Goal: Task Accomplishment & Management: Manage account settings

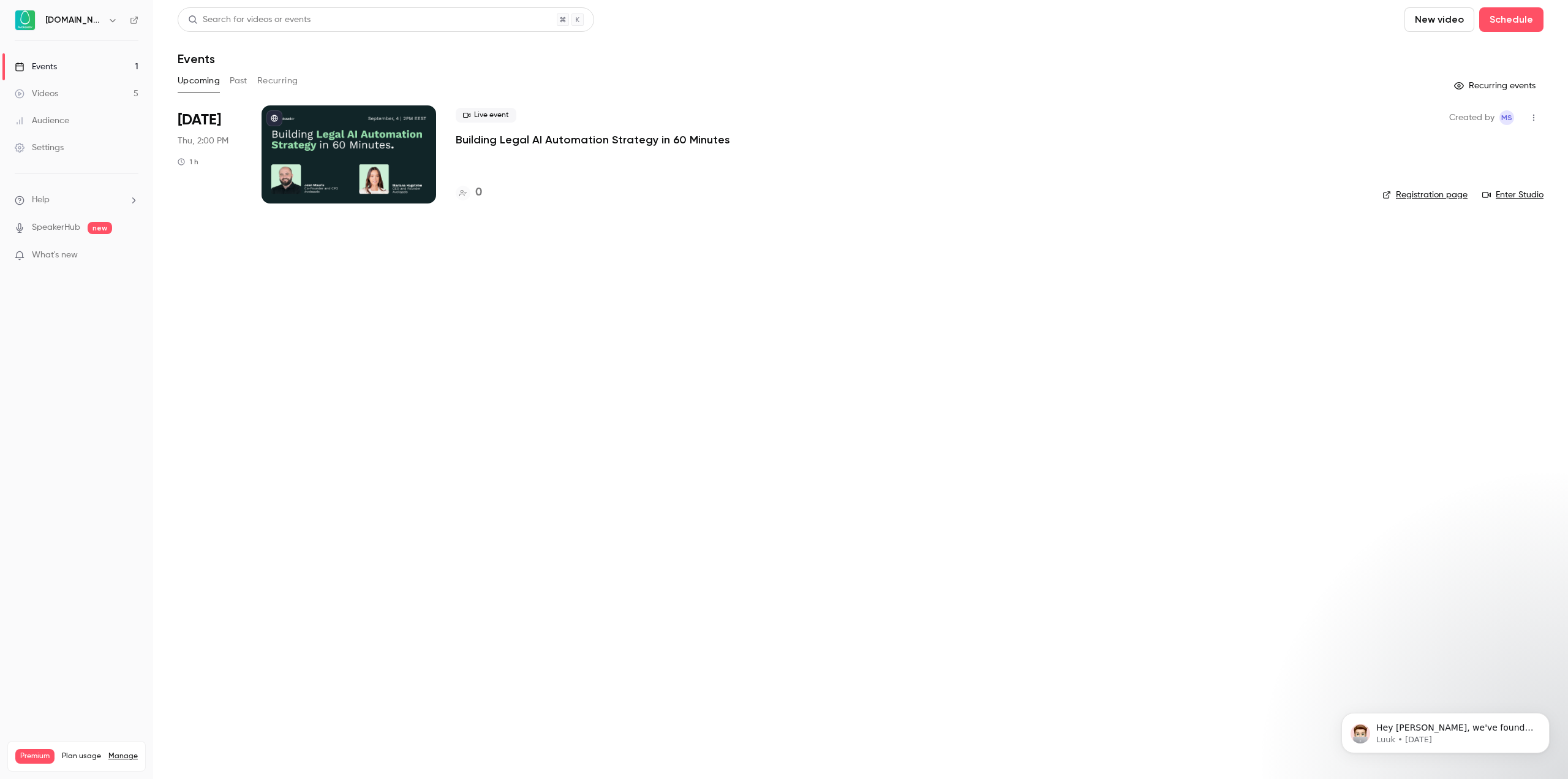
click at [515, 134] on p "Building Legal AI Automation Strategy in 60 Minutes" at bounding box center [593, 139] width 275 height 15
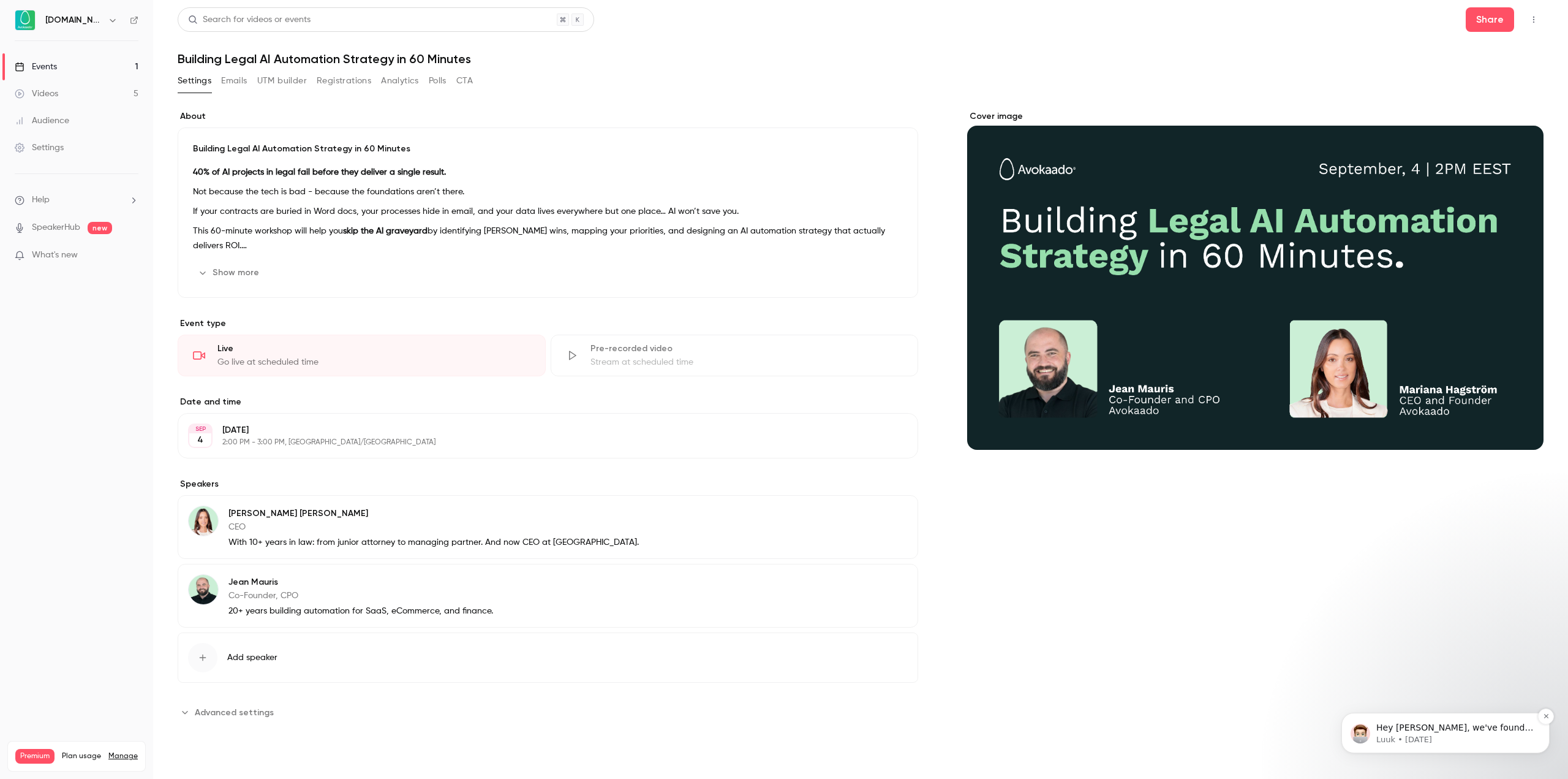
click at [1459, 735] on p "Luuk • [DATE]" at bounding box center [1455, 739] width 158 height 11
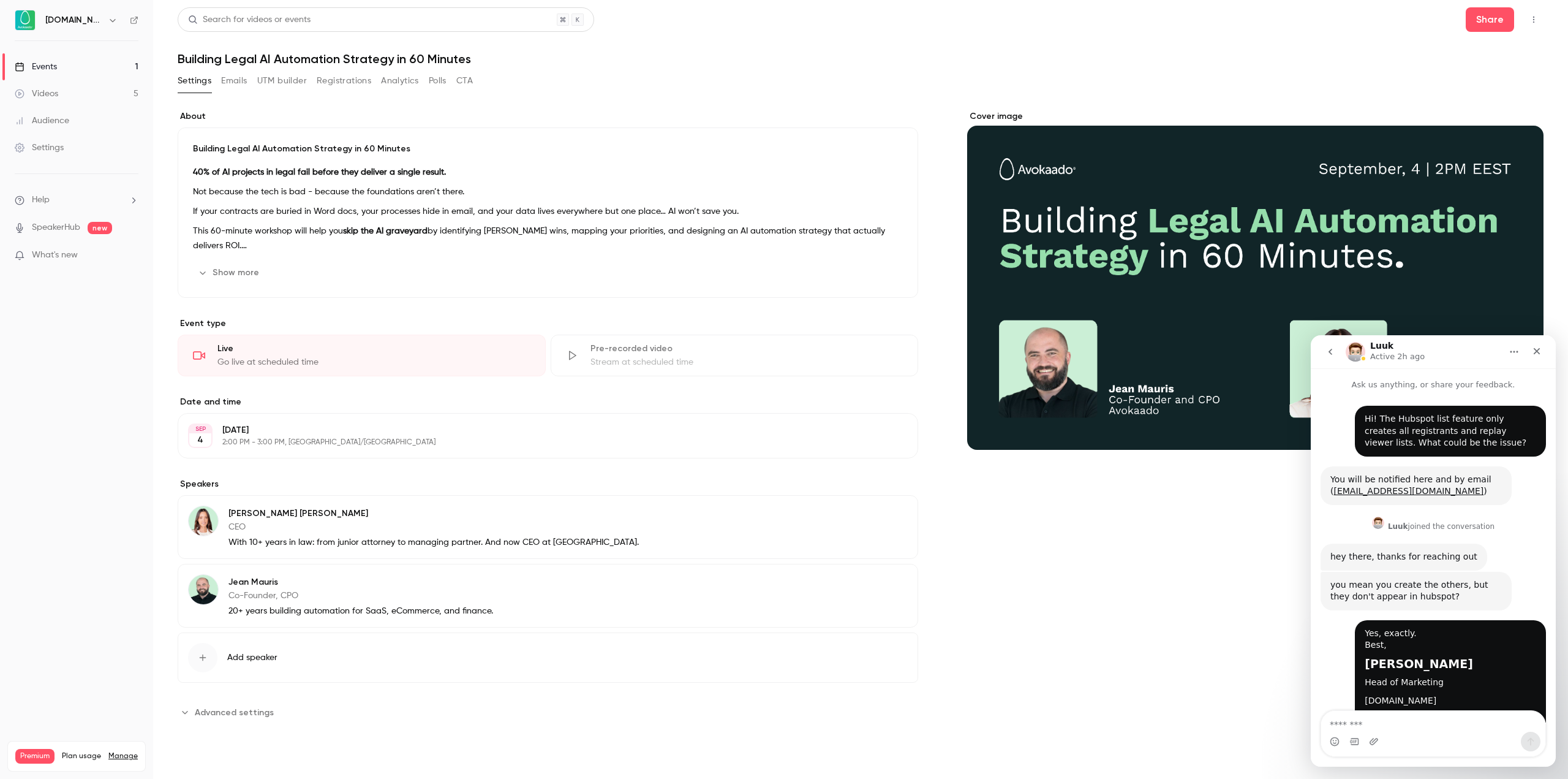
scroll to position [37, 0]
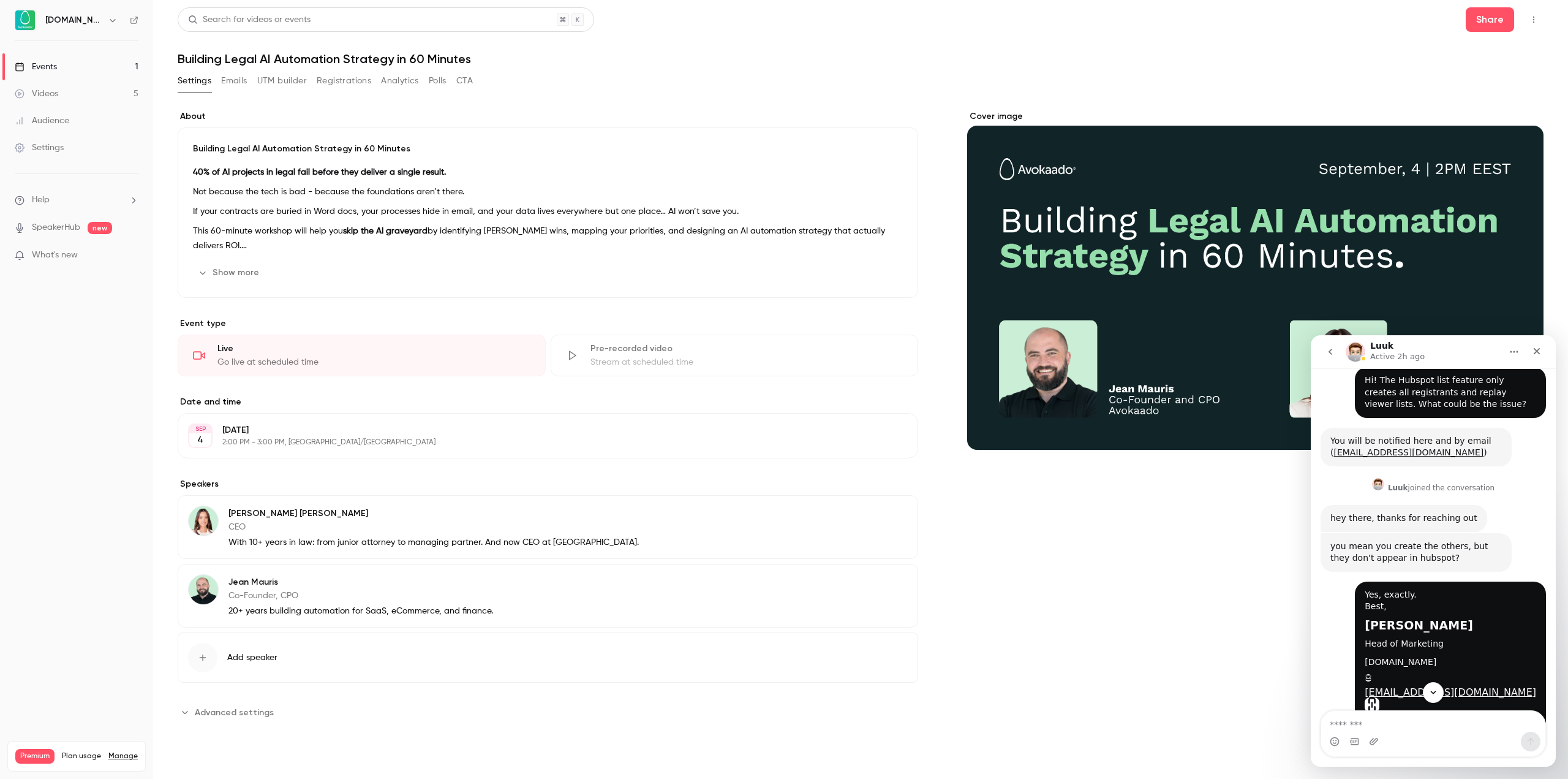
click at [1444, 724] on textarea "Message…" at bounding box center [1433, 721] width 224 height 21
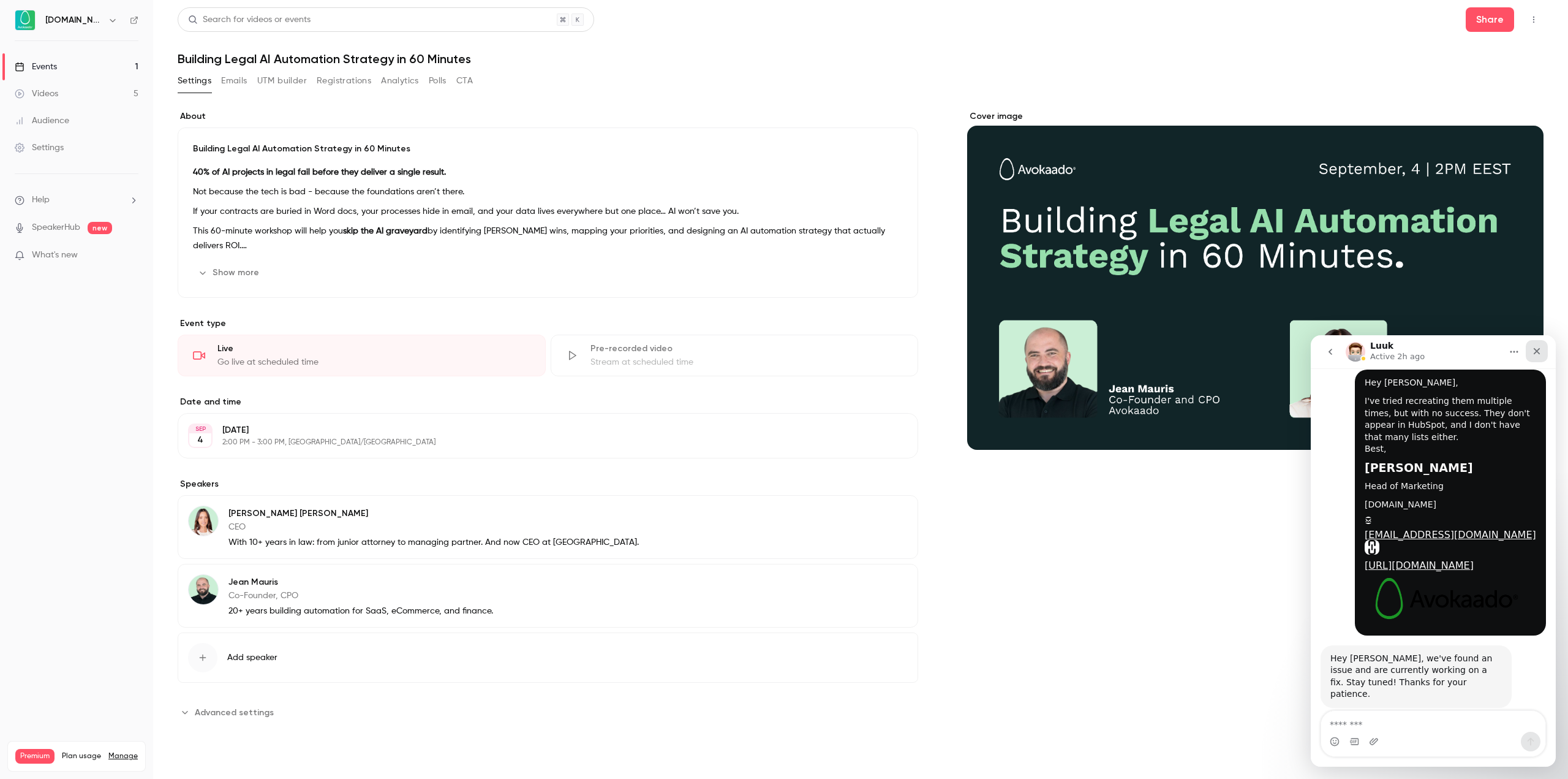
click at [1537, 350] on icon "Close" at bounding box center [1536, 351] width 9 height 10
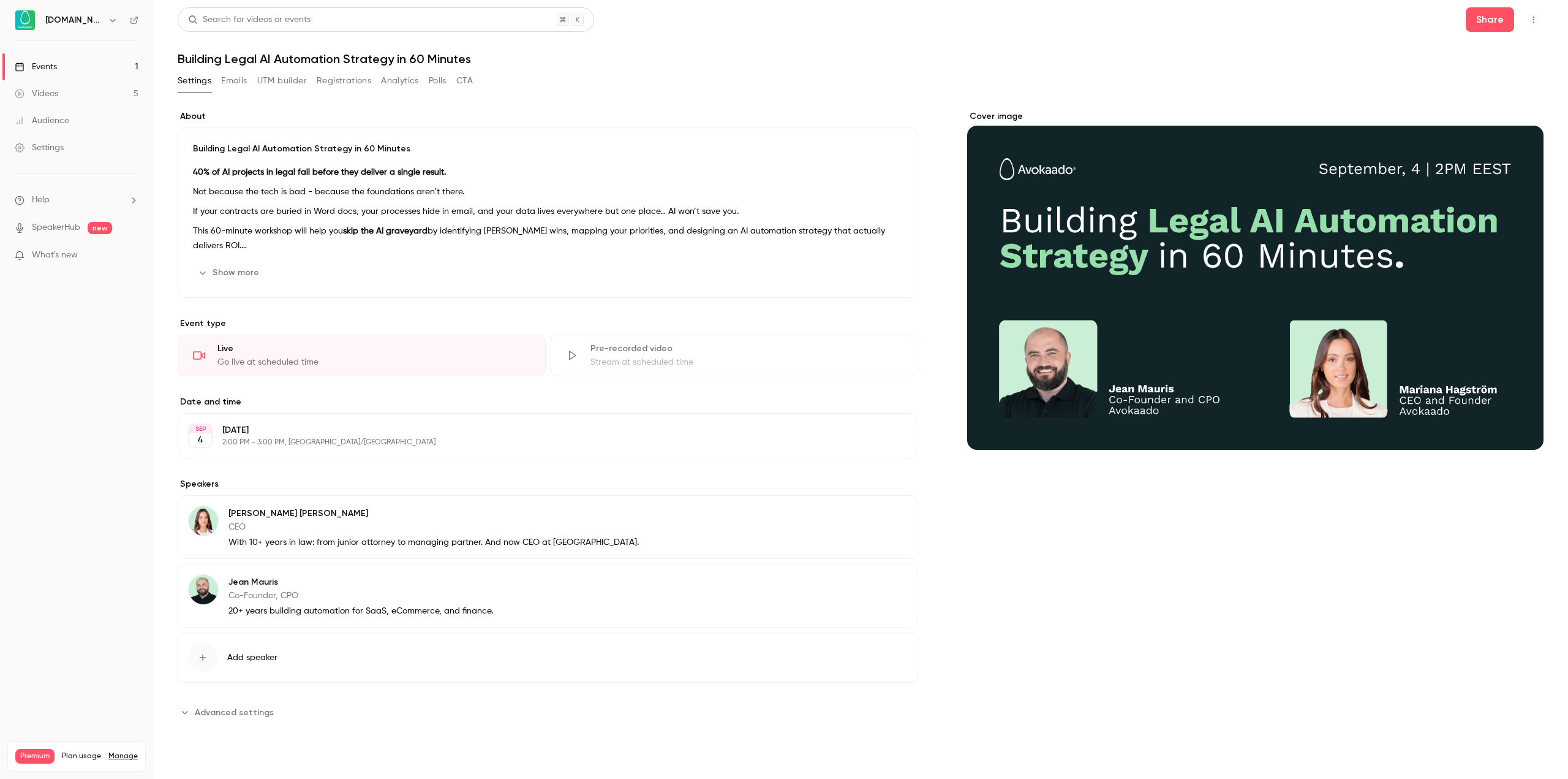
click at [520, 611] on div "[PERSON_NAME] Co-Founder, CPO 20+ years building automation for SaaS, eCommerce…" at bounding box center [548, 596] width 741 height 64
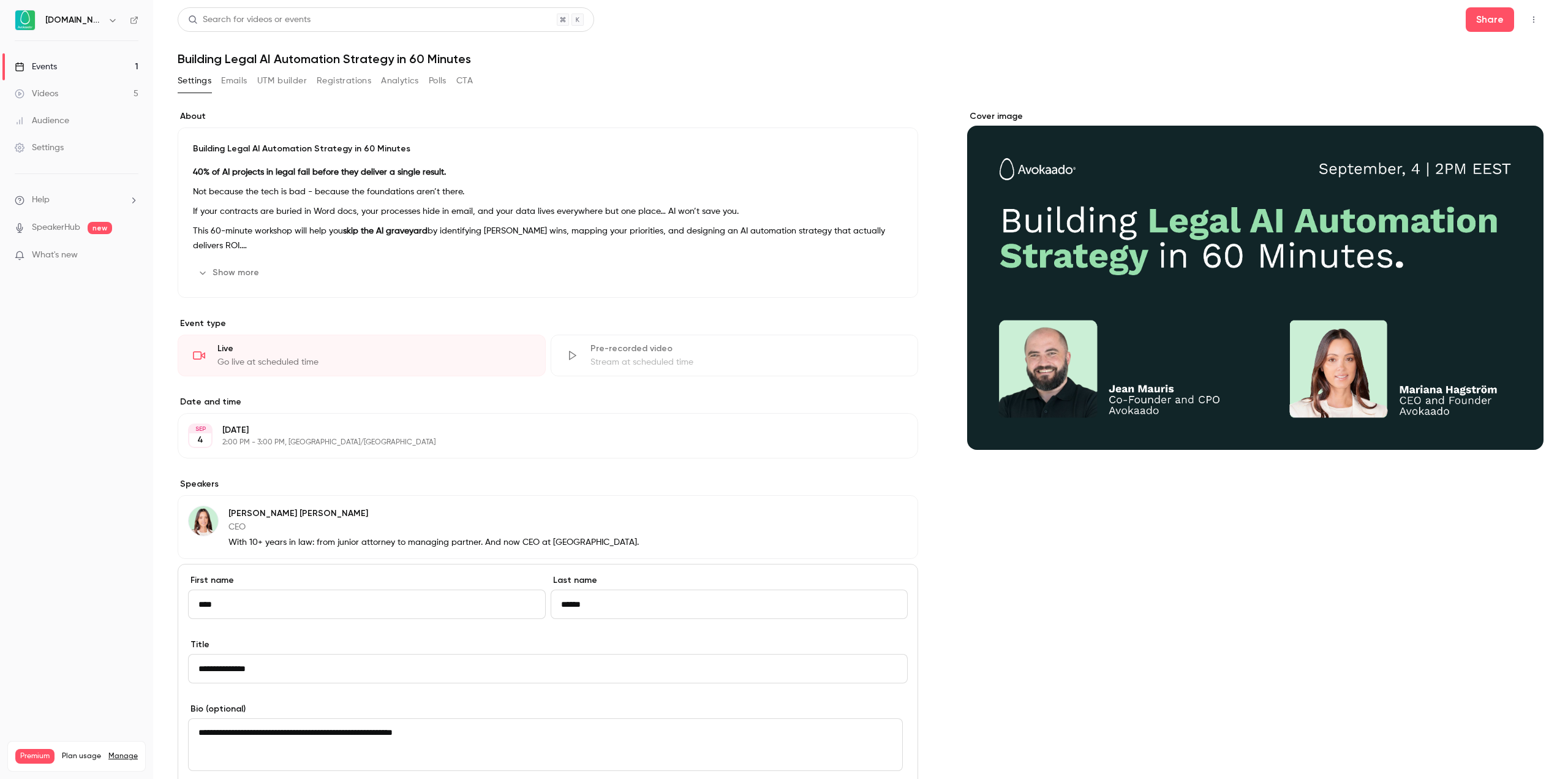
click at [626, 468] on div "About Building Legal AI Automation Strategy in 60 Minutes 40% of AI projects in…" at bounding box center [548, 561] width 741 height 902
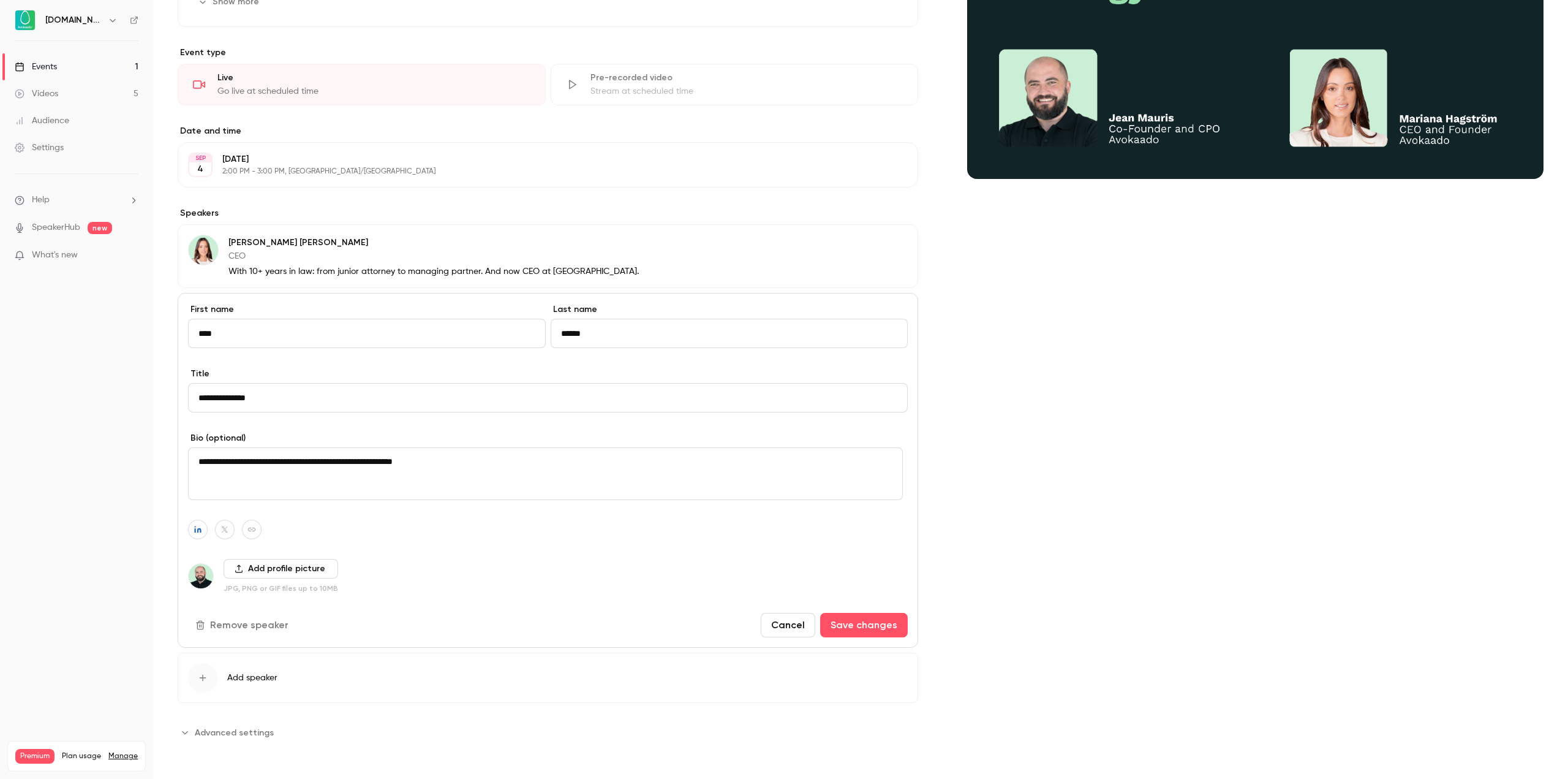
click at [789, 626] on button "Cancel" at bounding box center [787, 624] width 54 height 24
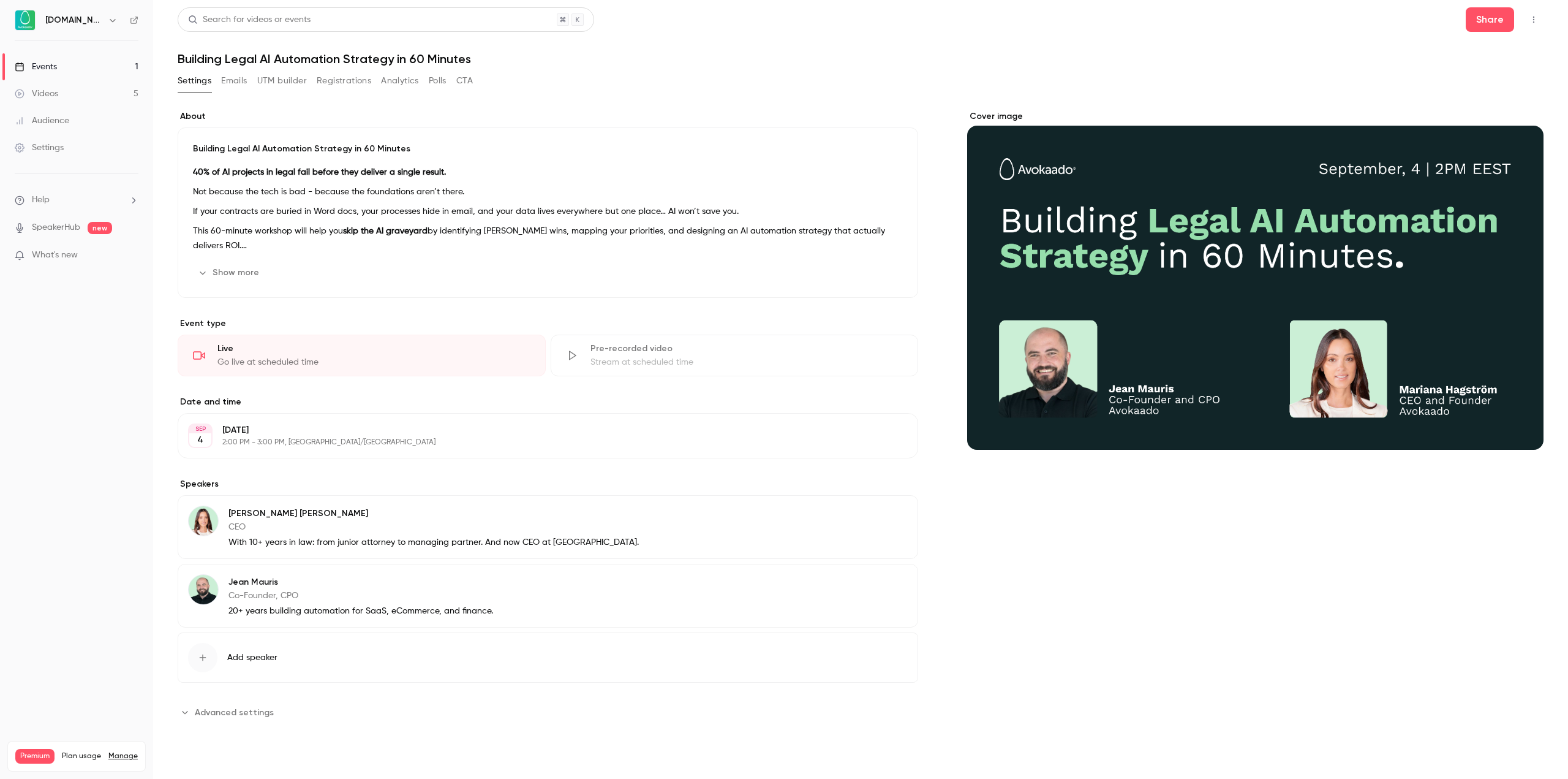
scroll to position [0, 0]
click at [1523, 421] on button "Cover image" at bounding box center [1521, 428] width 24 height 24
click at [1167, 244] on div "Cover image" at bounding box center [1255, 280] width 577 height 339
click at [0, 0] on input "Cover image" at bounding box center [0, 0] width 0 height 0
drag, startPoint x: 1057, startPoint y: 238, endPoint x: 825, endPoint y: 97, distance: 271.5
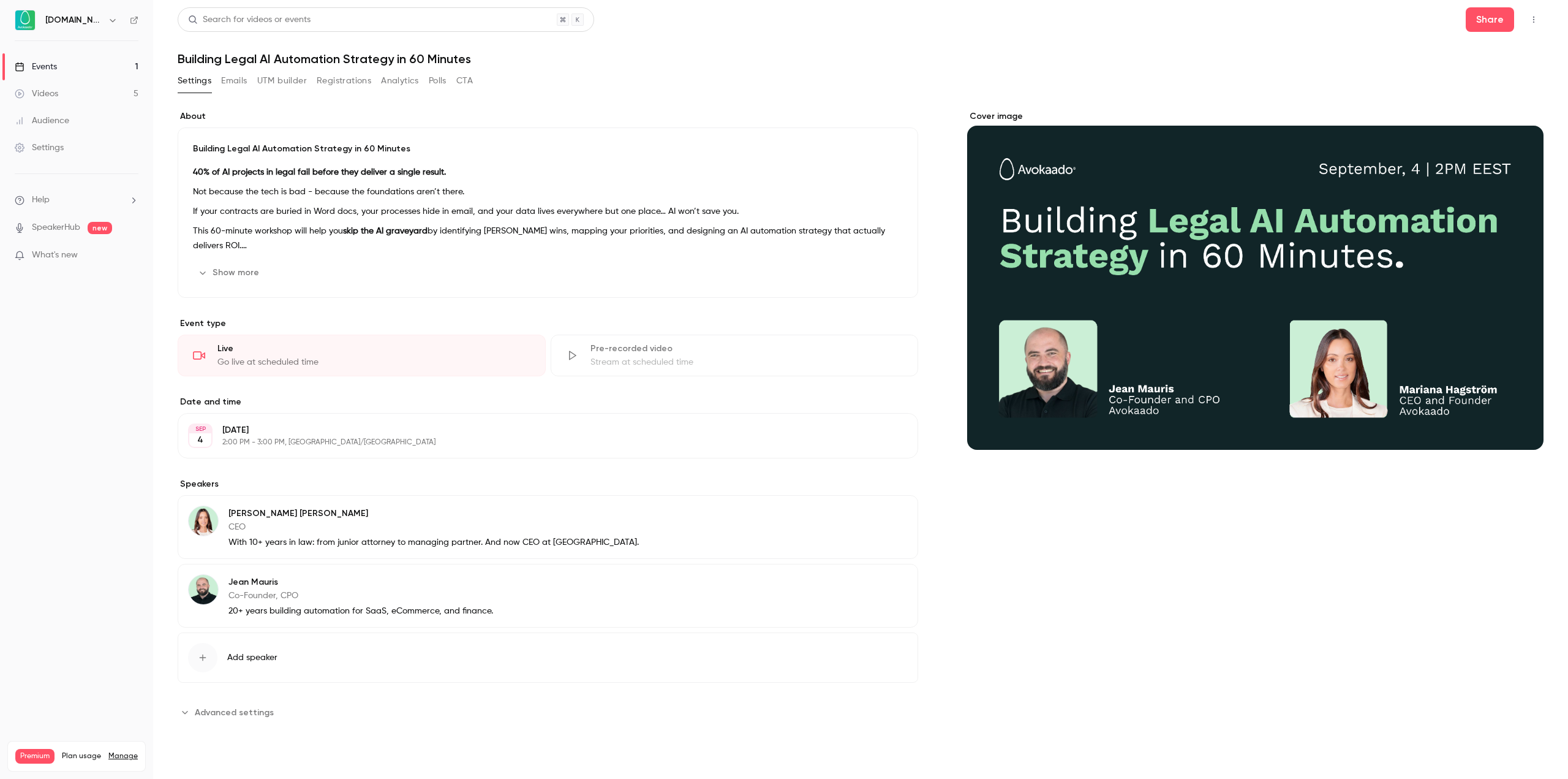
click at [825, 97] on div "About Building Legal AI Automation Strategy in 60 Minutes 40% of AI projects in…" at bounding box center [861, 423] width 1366 height 656
click at [292, 83] on button "UTM builder" at bounding box center [281, 80] width 49 height 20
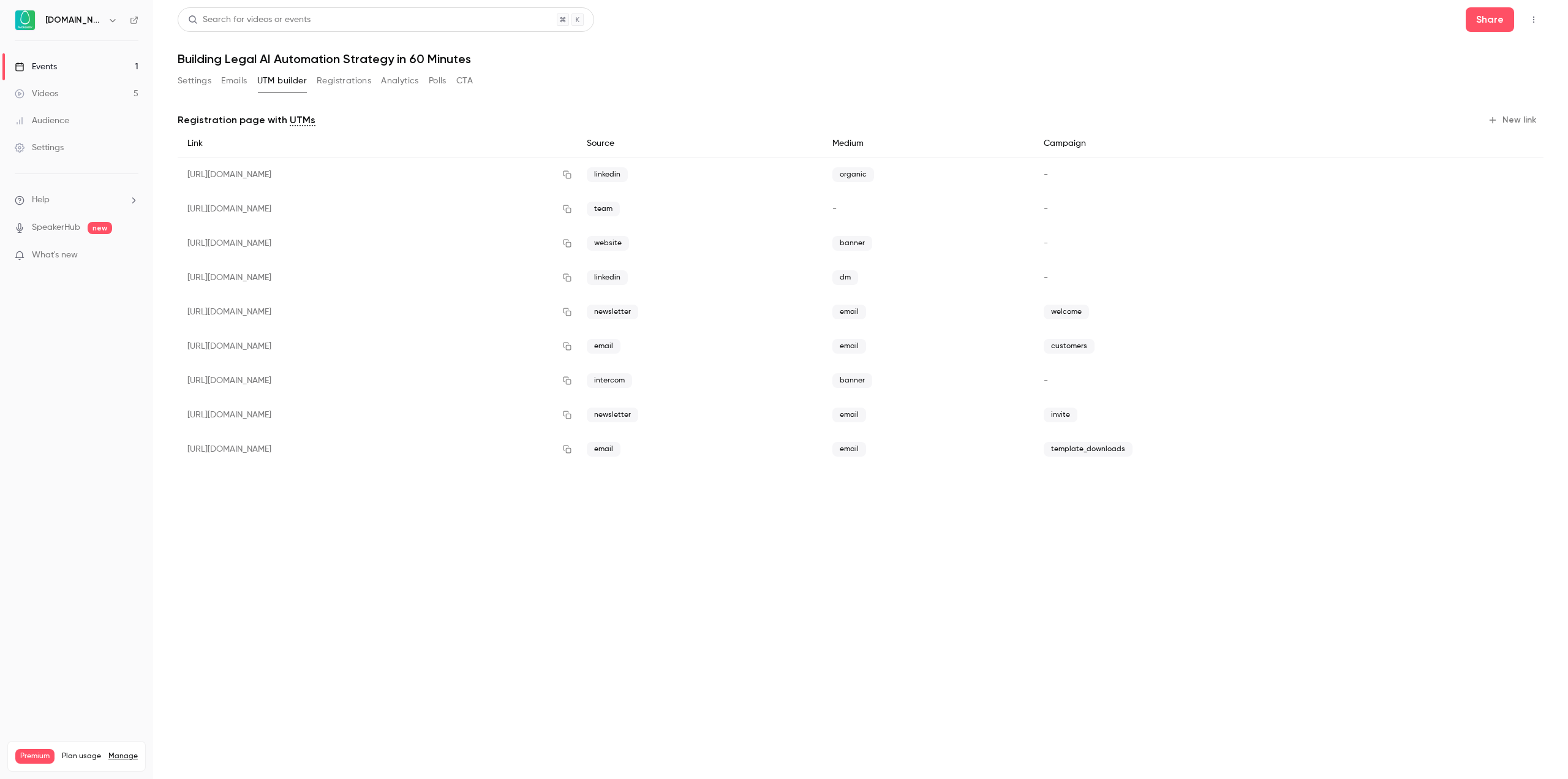
click at [209, 75] on button "Settings" at bounding box center [194, 80] width 34 height 20
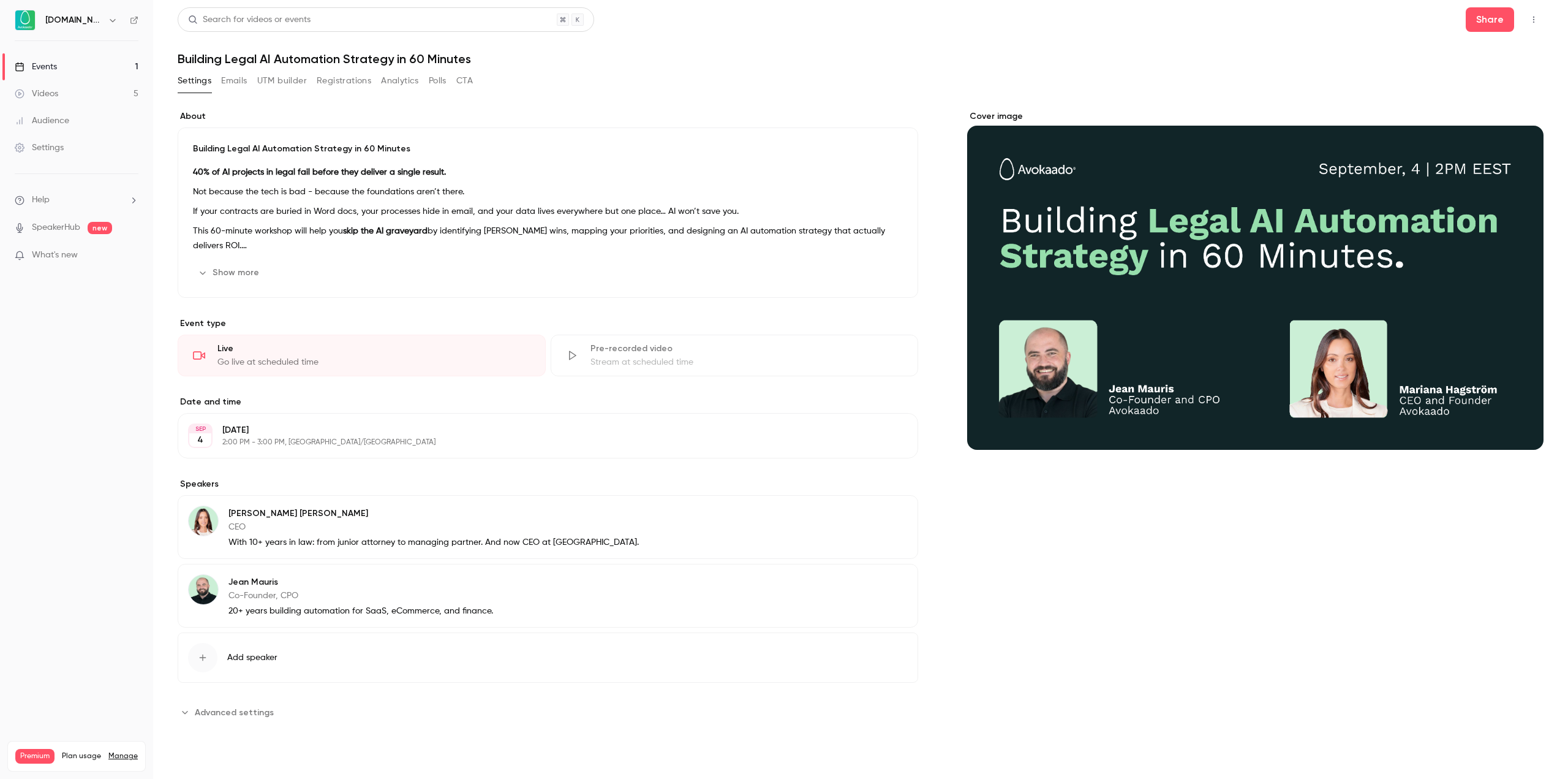
click at [242, 268] on button "Show more" at bounding box center [229, 272] width 73 height 20
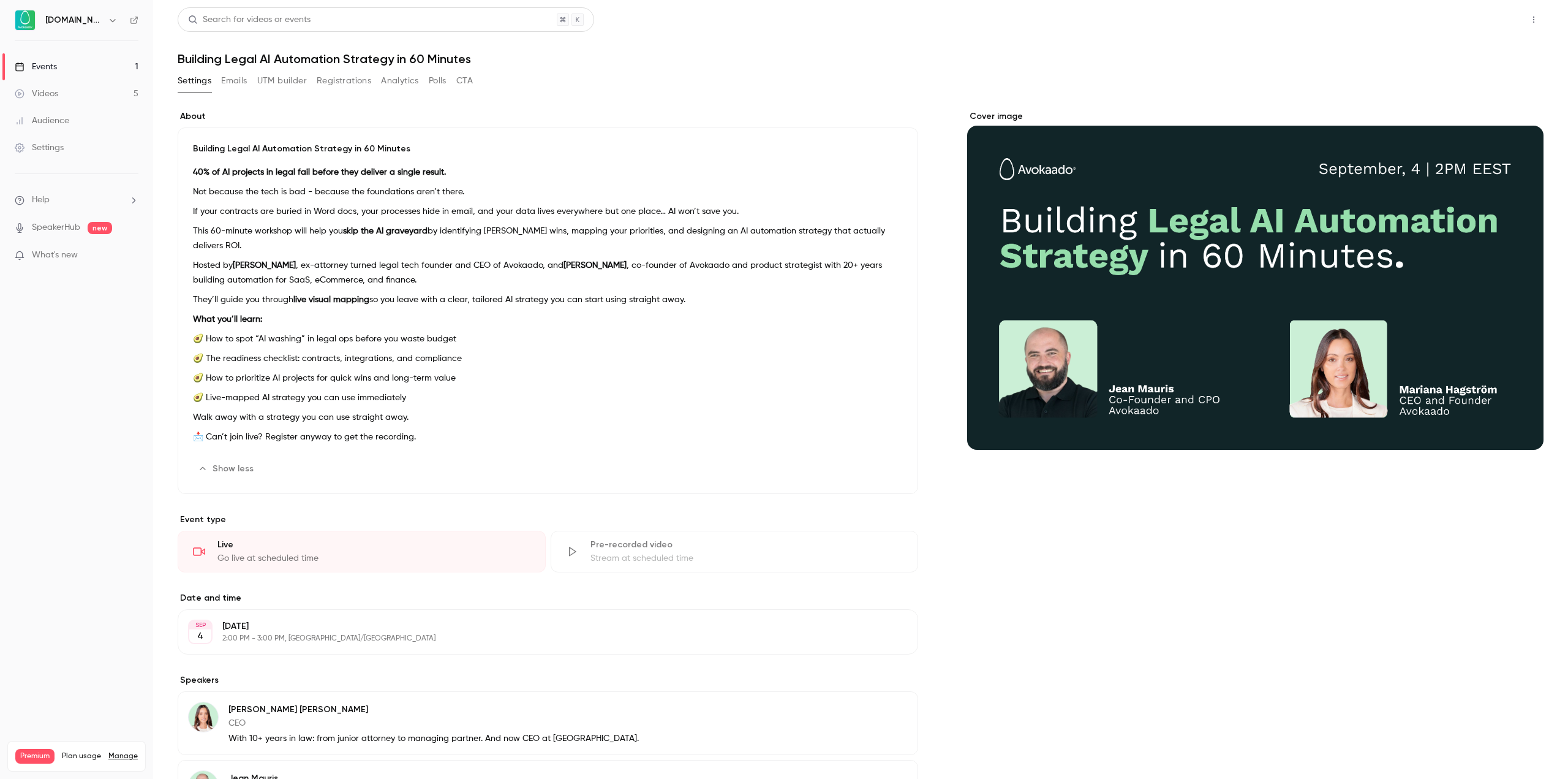
click at [1471, 22] on button "Share" at bounding box center [1490, 20] width 48 height 24
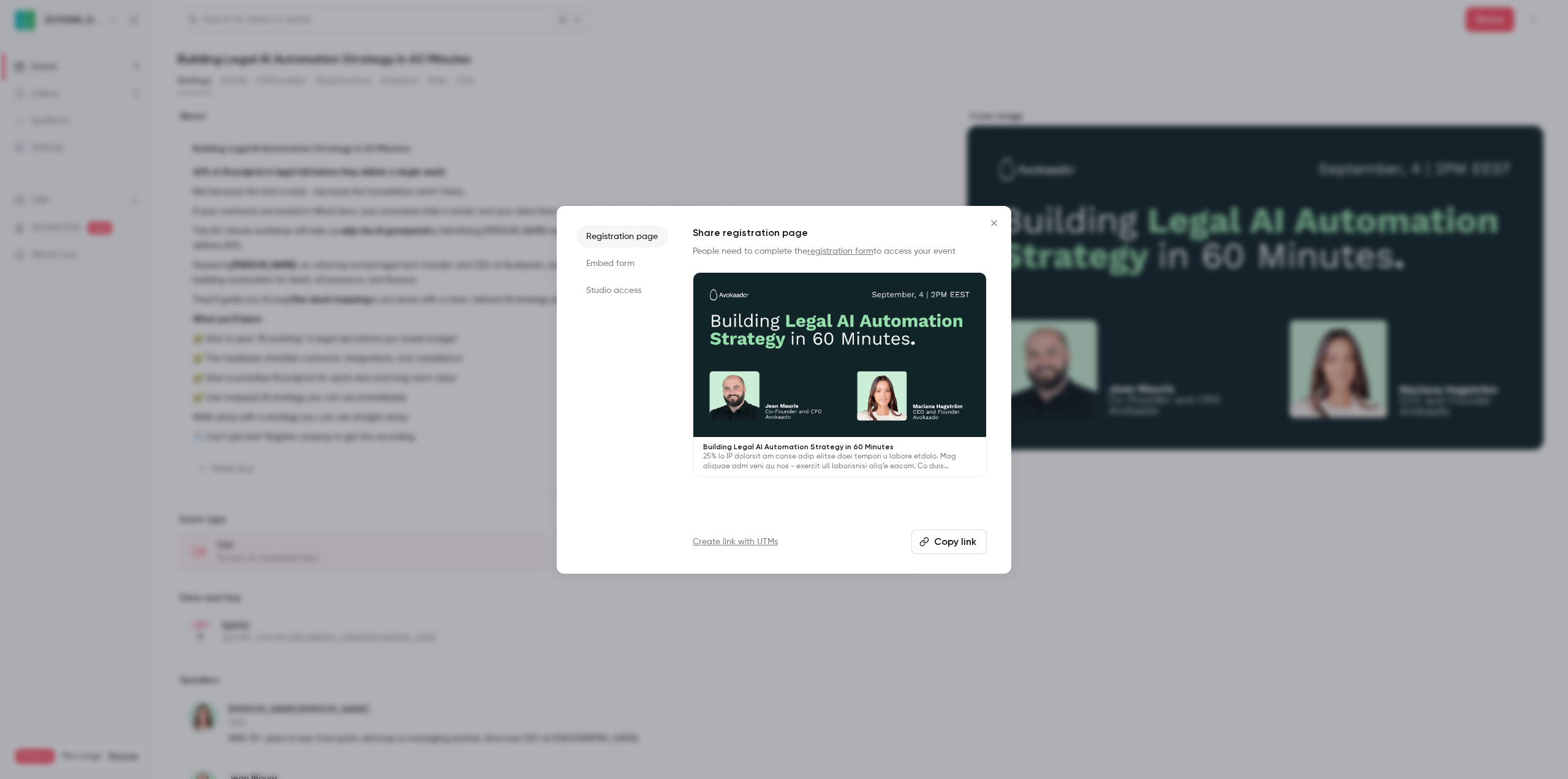
click at [957, 544] on button "Copy link" at bounding box center [949, 542] width 75 height 24
click at [992, 226] on icon "Close" at bounding box center [994, 223] width 15 height 10
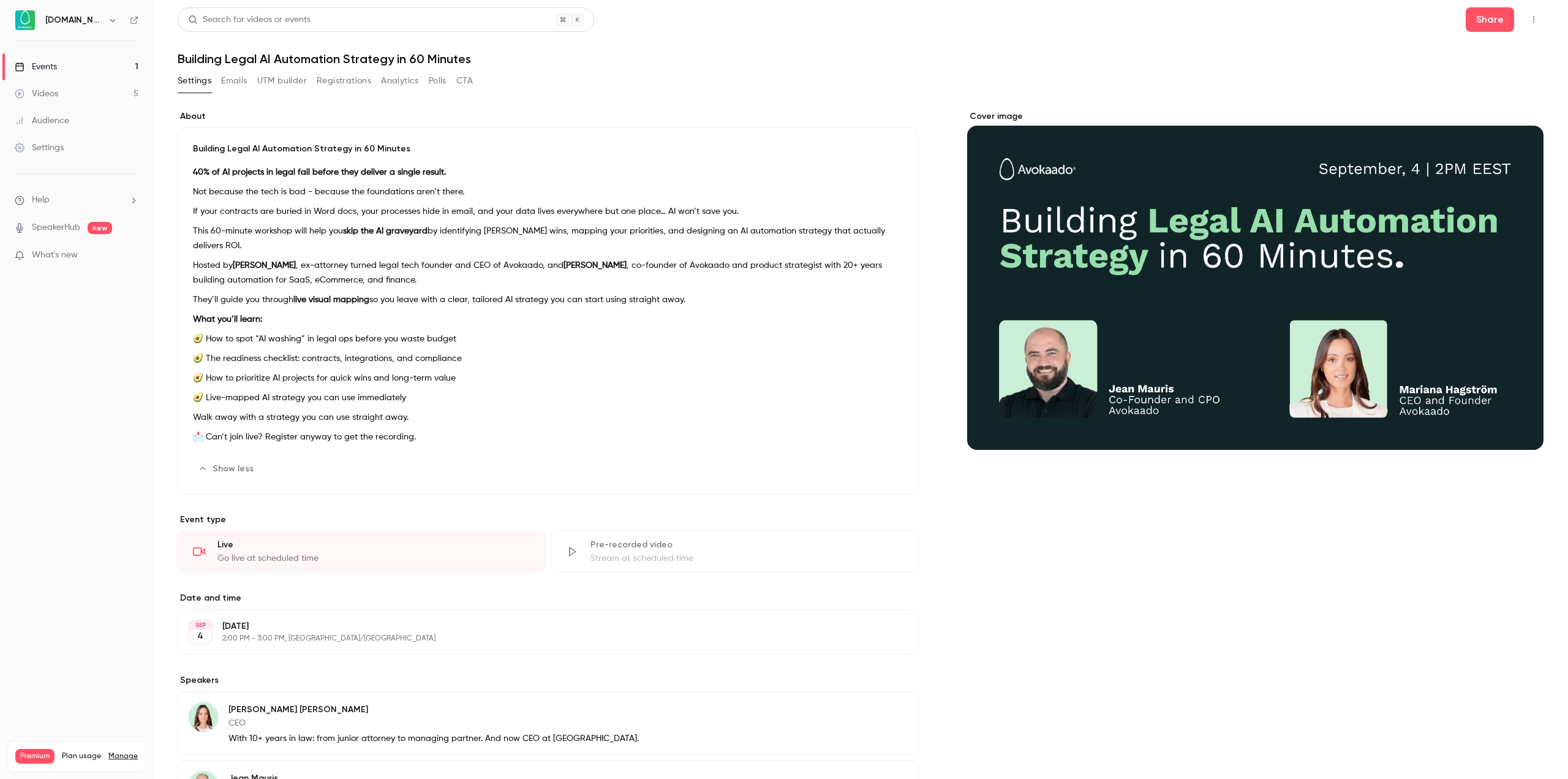
click at [338, 79] on button "Registrations" at bounding box center [344, 80] width 54 height 20
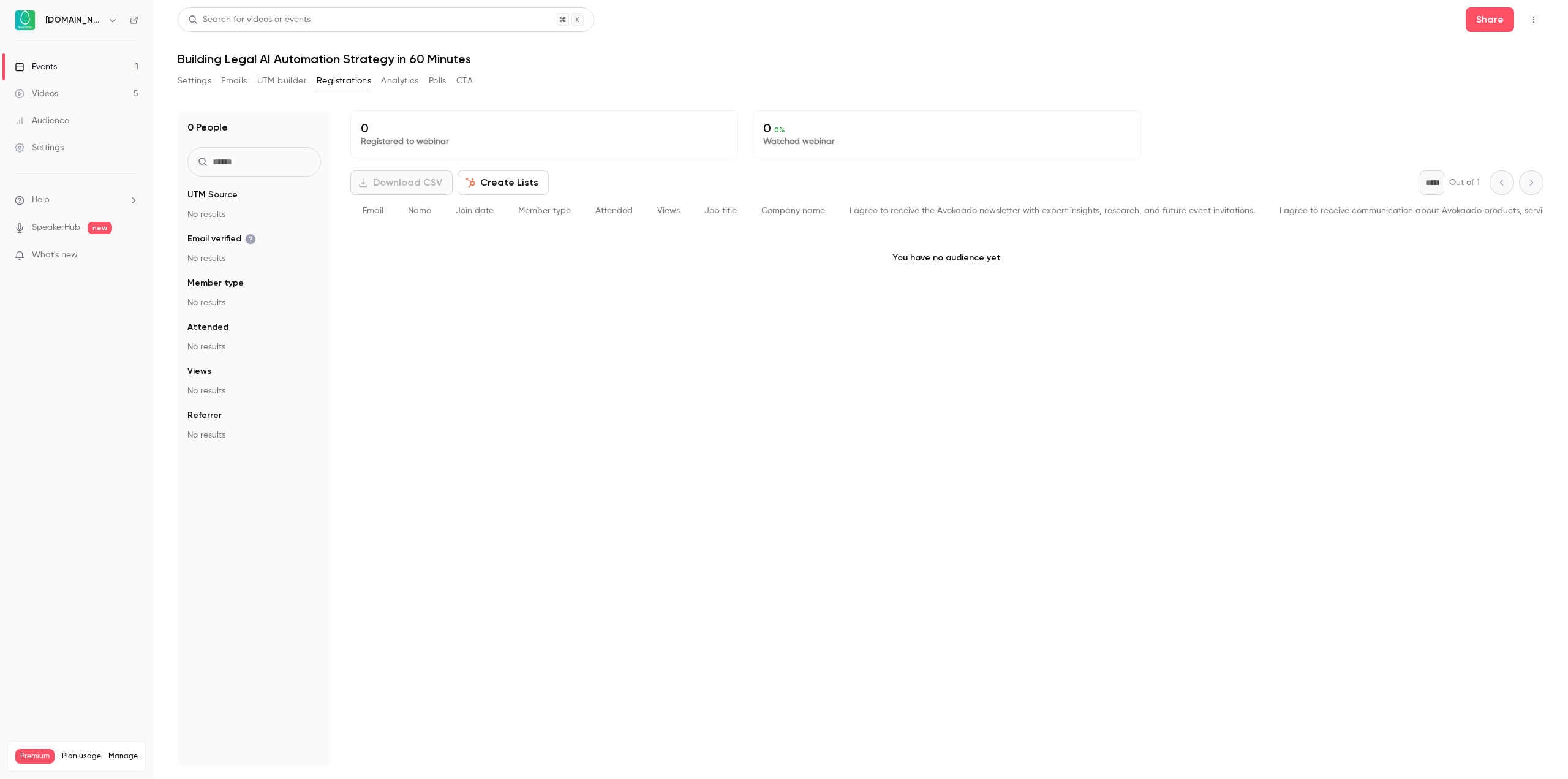
click at [277, 71] on button "UTM builder" at bounding box center [281, 80] width 49 height 20
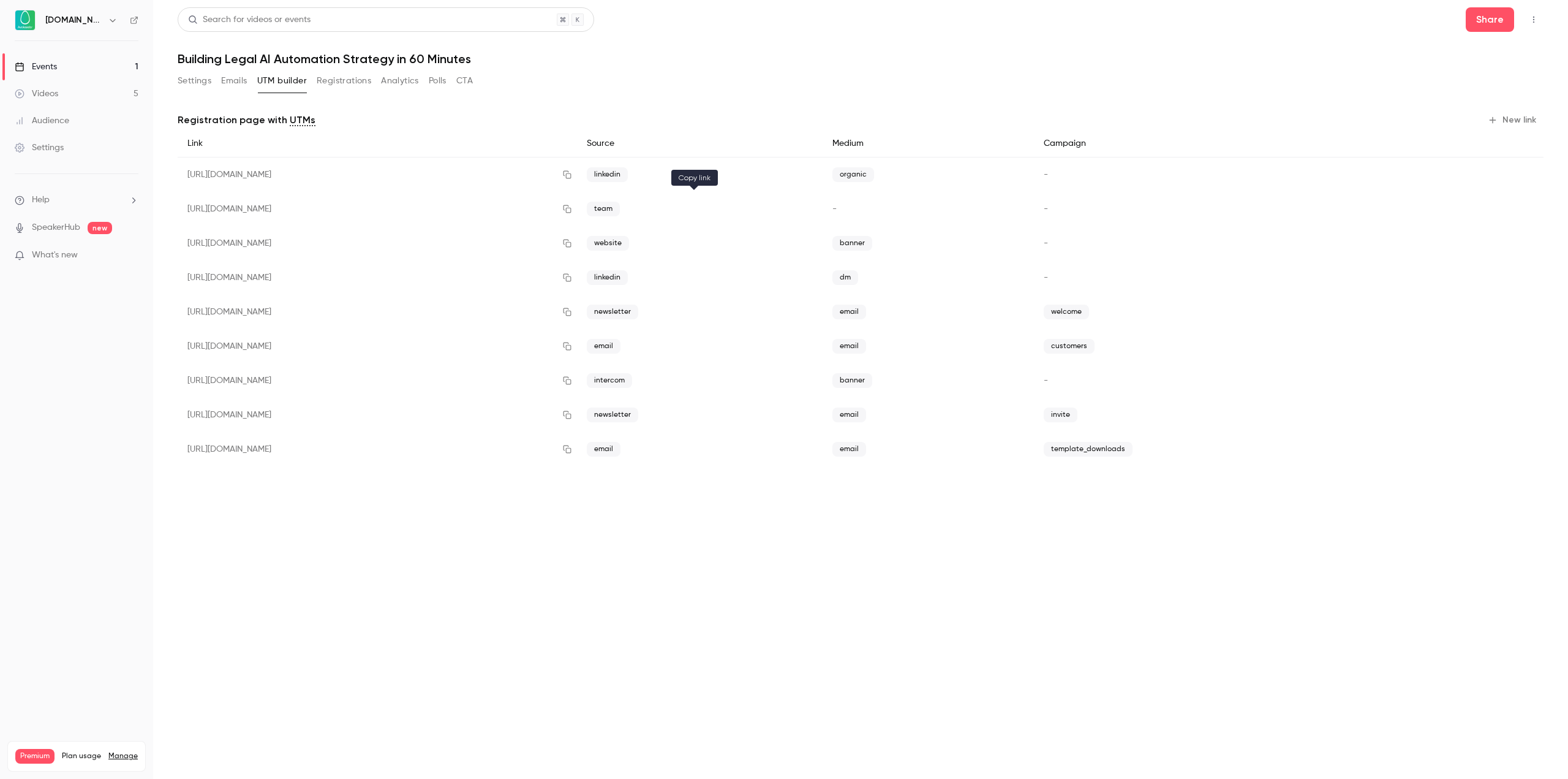
click at [577, 213] on button "button" at bounding box center [567, 209] width 20 height 20
click at [572, 449] on icon "button" at bounding box center [566, 449] width 9 height 9
click at [577, 448] on button "button" at bounding box center [567, 449] width 20 height 20
click at [577, 449] on button "button" at bounding box center [567, 449] width 20 height 20
click at [572, 446] on icon "button" at bounding box center [566, 449] width 9 height 9
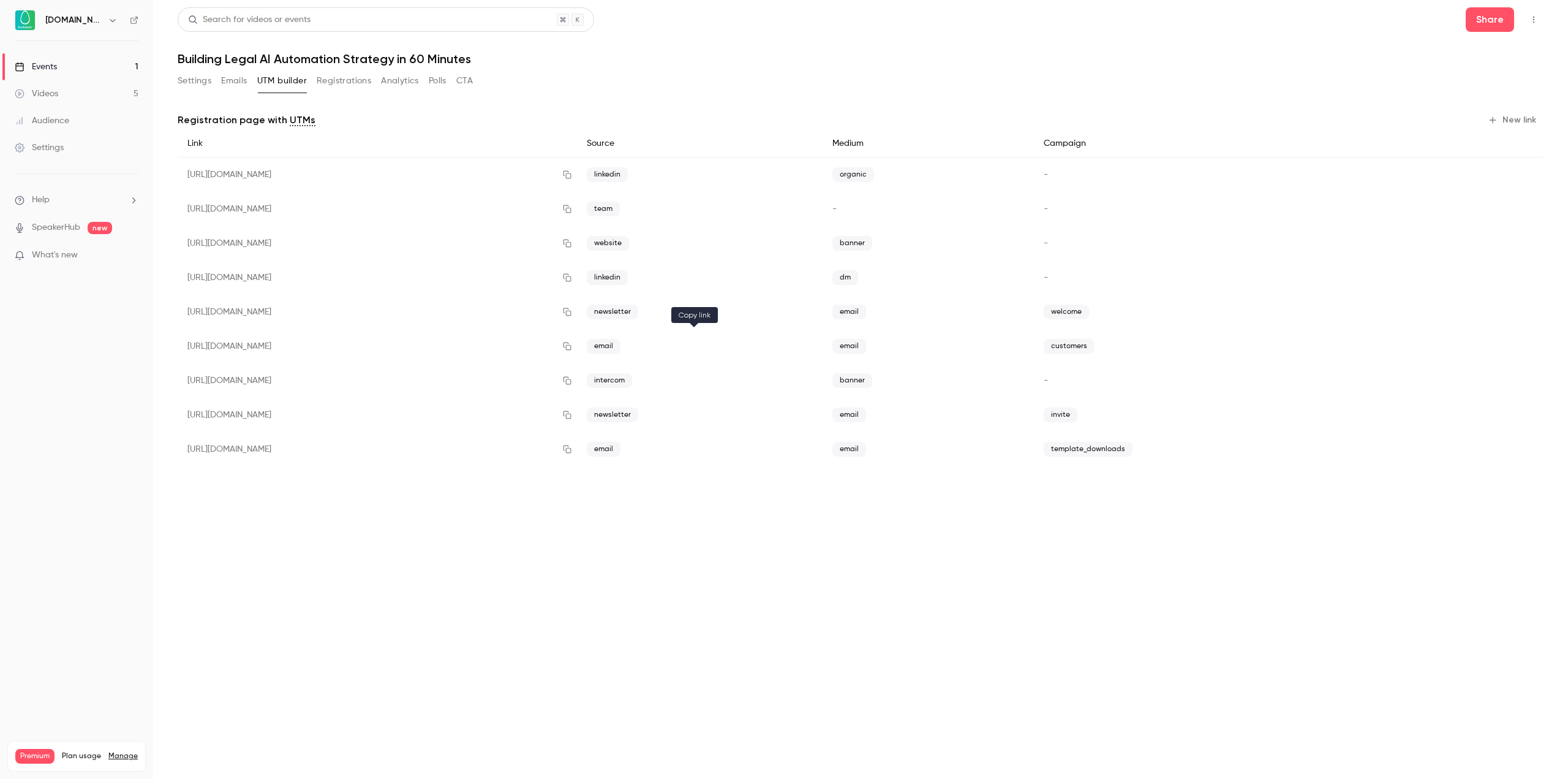
click at [577, 343] on button "button" at bounding box center [567, 345] width 20 height 20
click at [572, 345] on icon "button" at bounding box center [566, 346] width 9 height 9
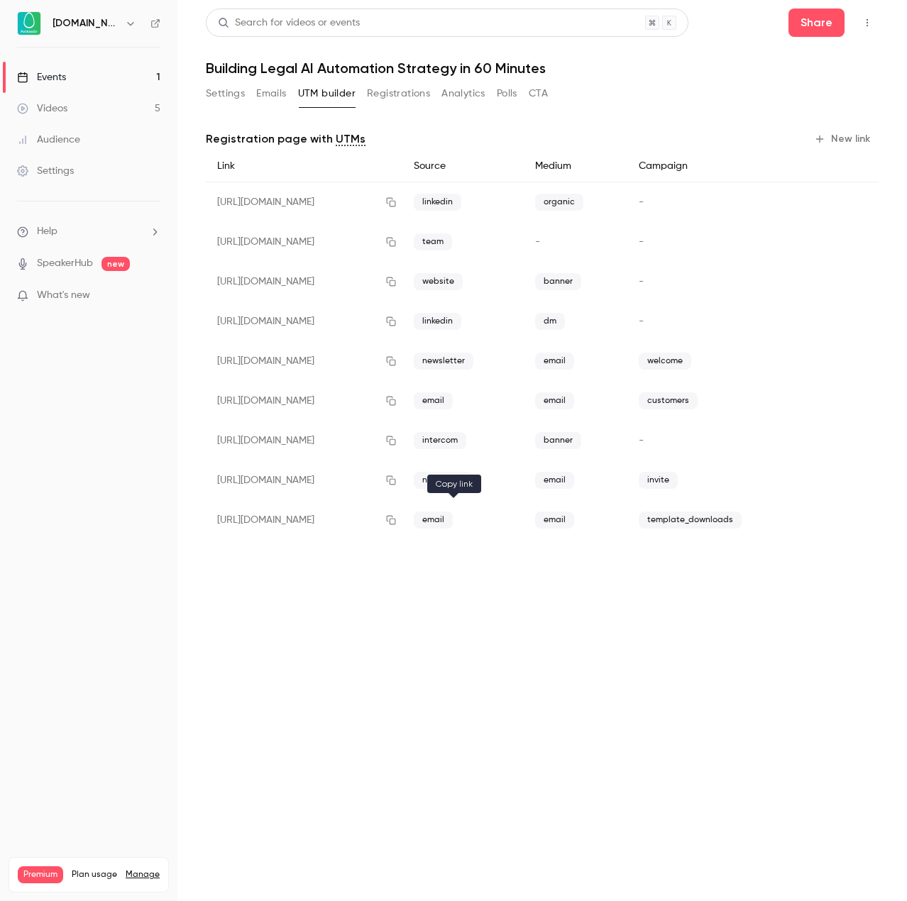
click at [397, 519] on icon "button" at bounding box center [390, 520] width 11 height 10
click at [396, 405] on icon "button" at bounding box center [391, 401] width 9 height 9
click at [397, 398] on icon "button" at bounding box center [390, 401] width 11 height 10
click at [397, 477] on icon "button" at bounding box center [390, 480] width 11 height 10
click at [77, 77] on link "Events 1" at bounding box center [88, 77] width 177 height 31
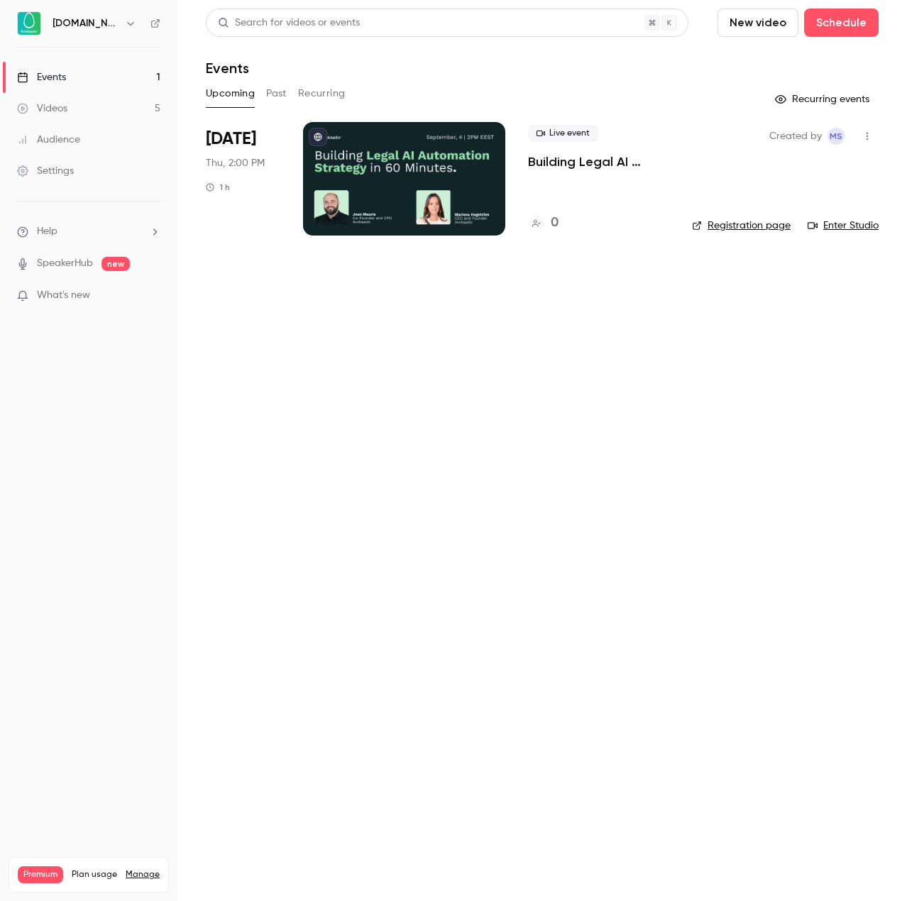
click at [275, 96] on button "Past" at bounding box center [276, 93] width 21 height 23
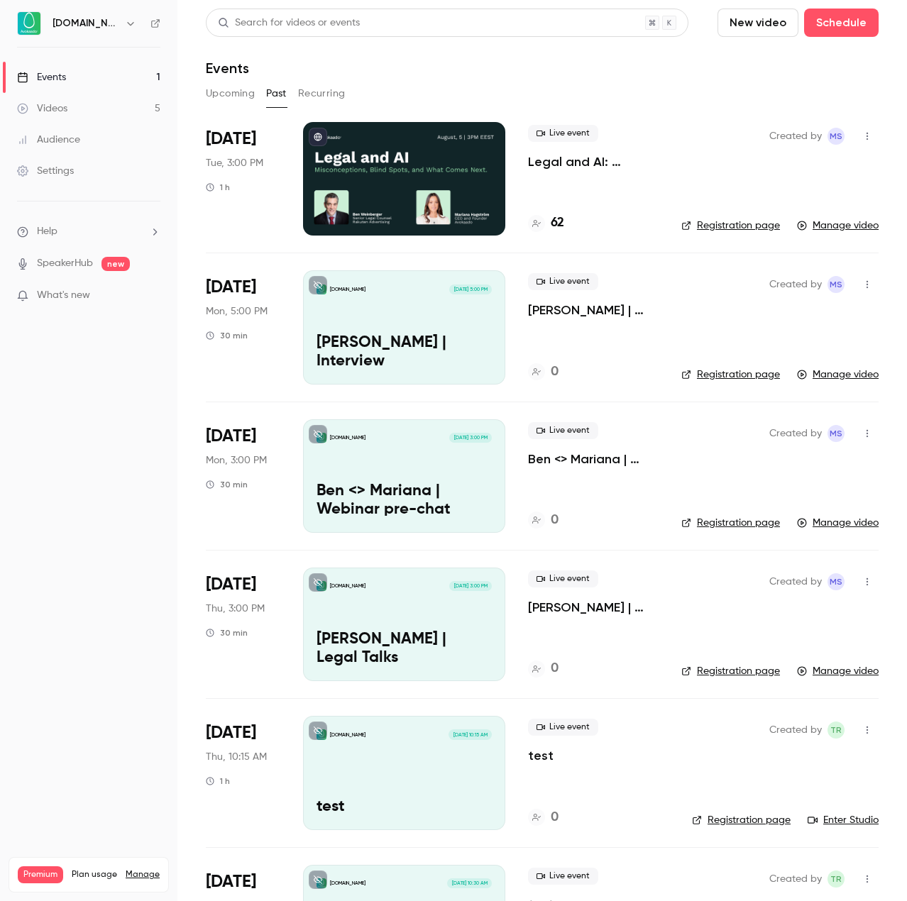
click at [238, 90] on button "Upcoming" at bounding box center [230, 93] width 49 height 23
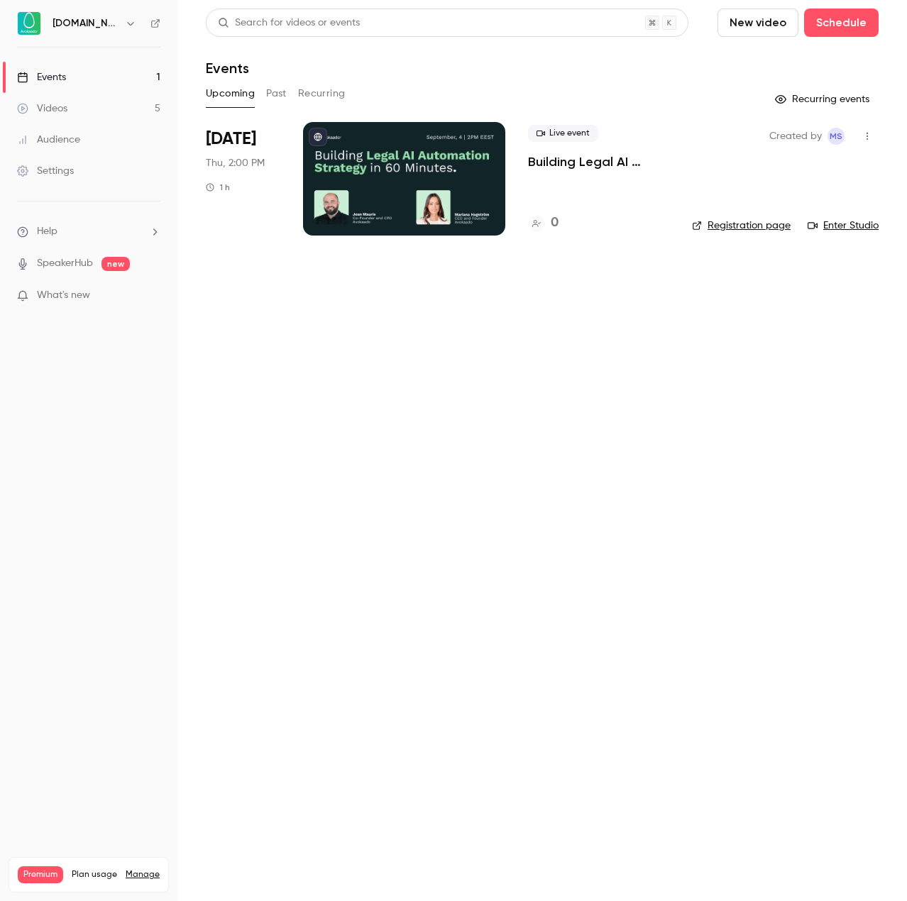
click at [570, 170] on div "Live event Building Legal AI Automation Strategy in 60 Minutes 0" at bounding box center [598, 179] width 141 height 114
click at [586, 140] on span "Live event" at bounding box center [563, 133] width 70 height 17
click at [589, 157] on p "Building Legal AI Automation Strategy in 60 Minutes" at bounding box center [598, 161] width 141 height 17
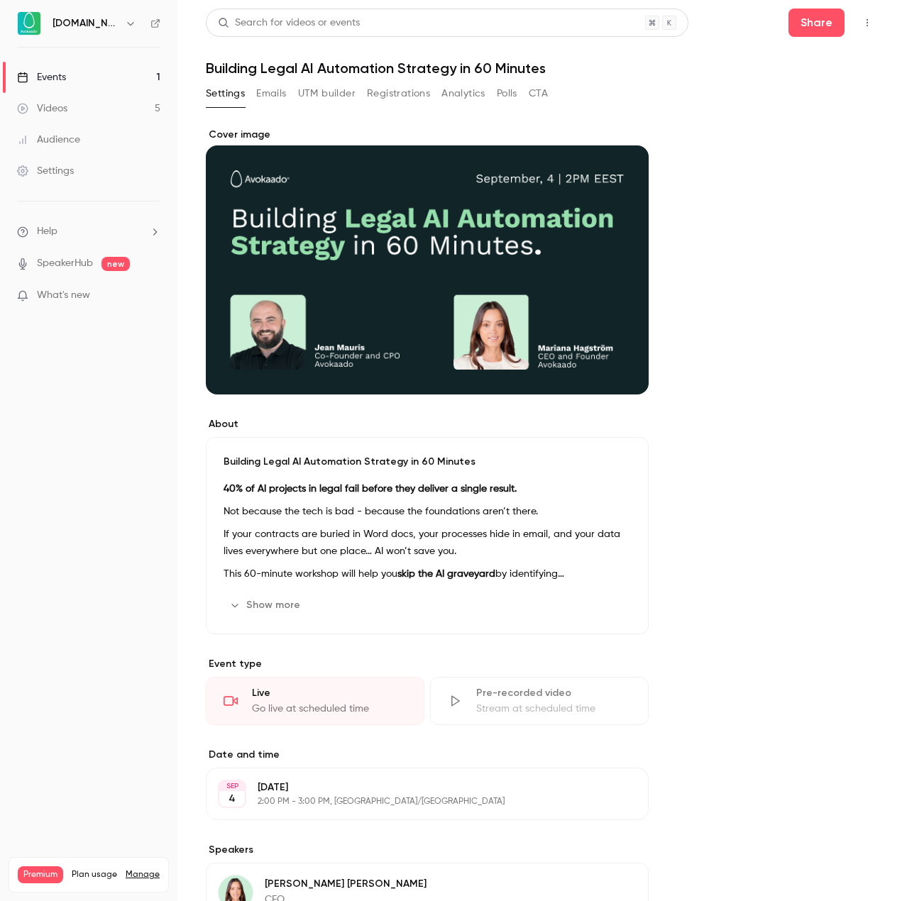
click at [378, 94] on button "Registrations" at bounding box center [398, 93] width 63 height 23
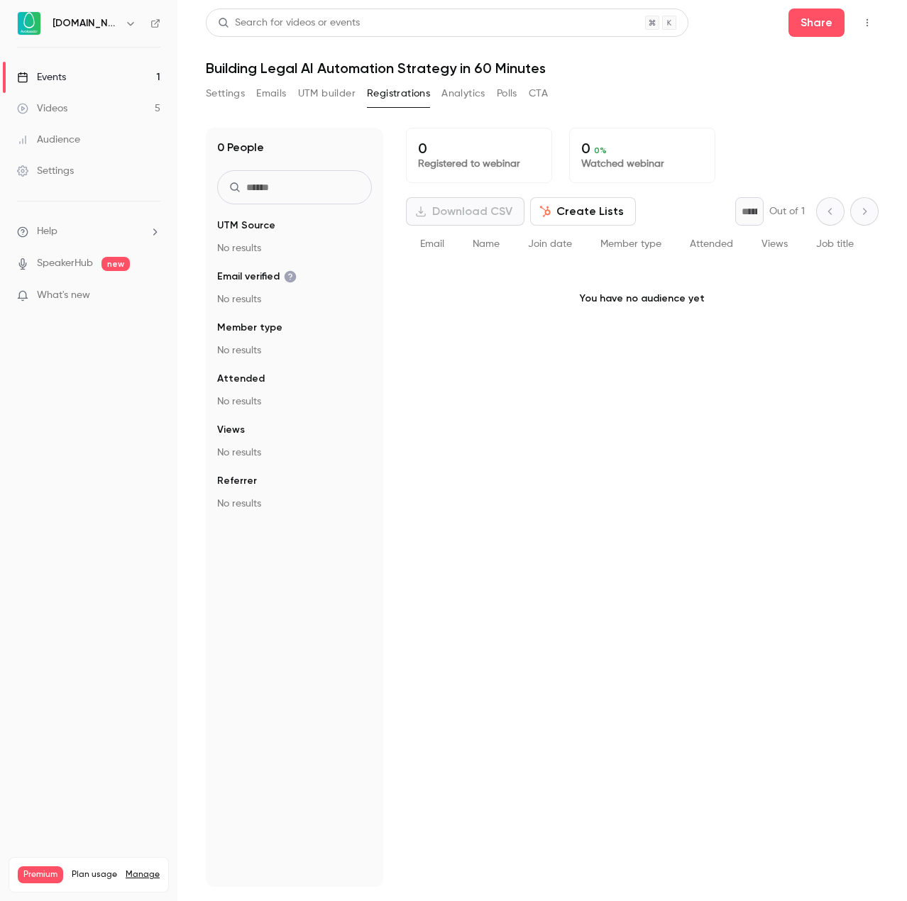
click at [333, 94] on button "UTM builder" at bounding box center [326, 93] width 57 height 23
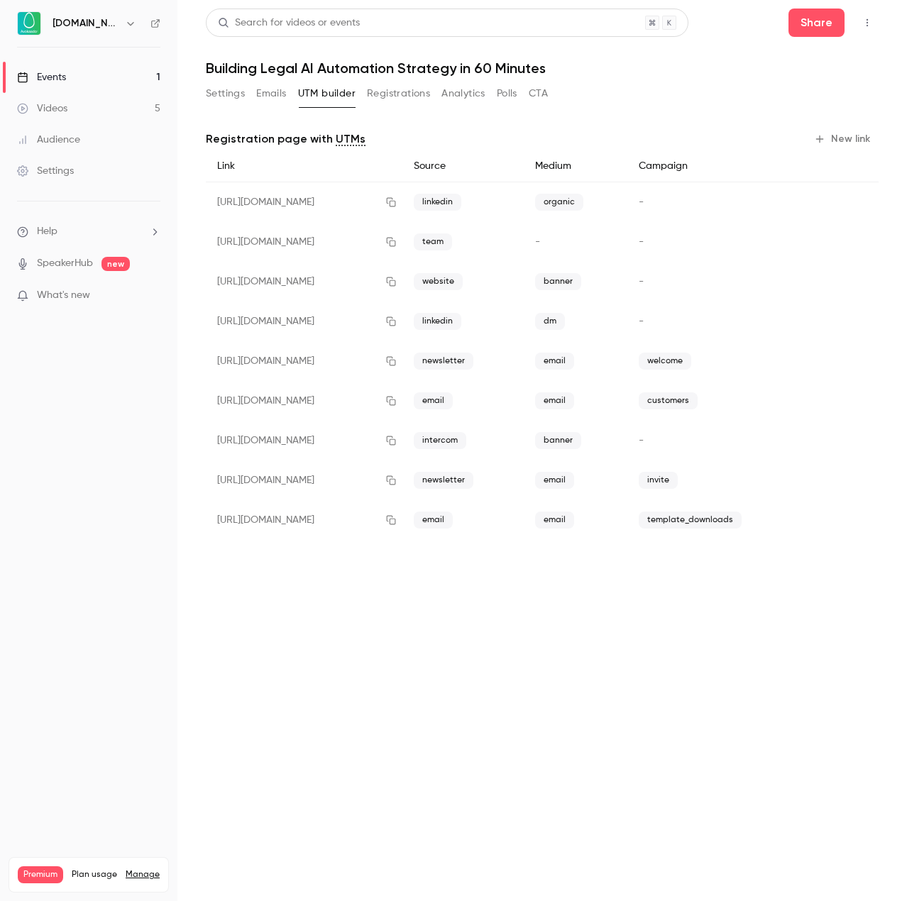
click at [225, 93] on button "Settings" at bounding box center [225, 93] width 39 height 23
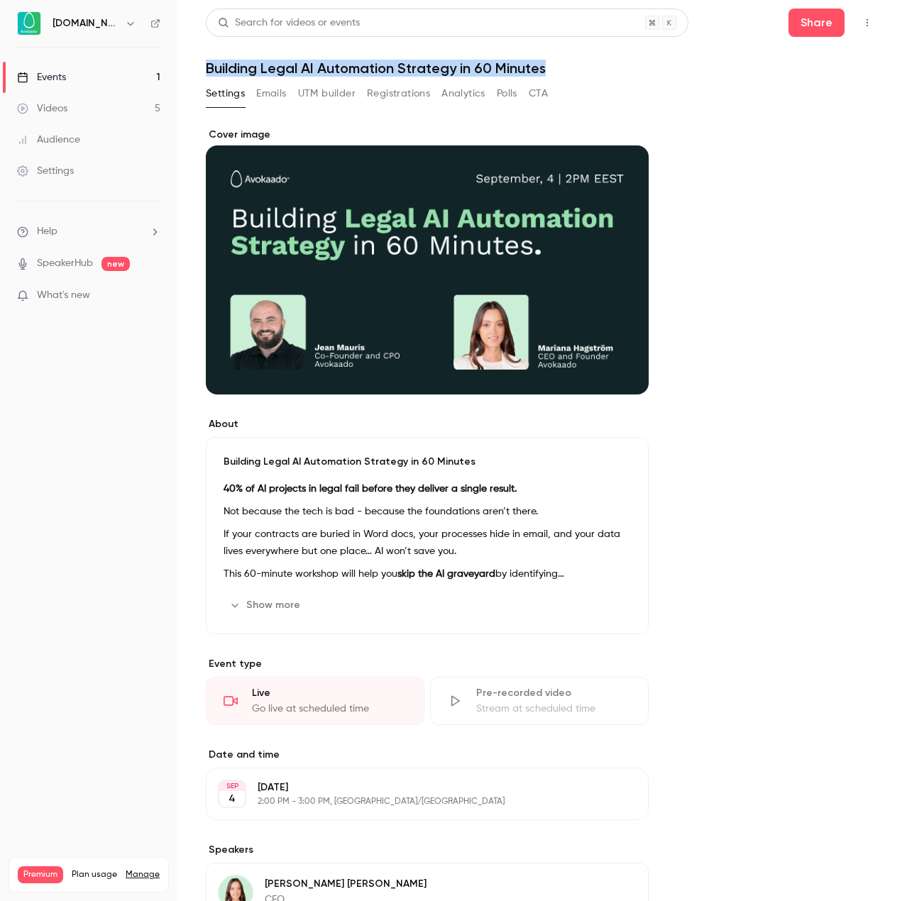
drag, startPoint x: 208, startPoint y: 66, endPoint x: 563, endPoint y: 67, distance: 355.4
click at [563, 67] on h1 "Building Legal AI Automation Strategy in 60 Minutes" at bounding box center [542, 68] width 673 height 17
copy h1 "Building Legal AI Automation Strategy in 60 Minutes"
click at [87, 77] on link "Events 1" at bounding box center [88, 77] width 177 height 31
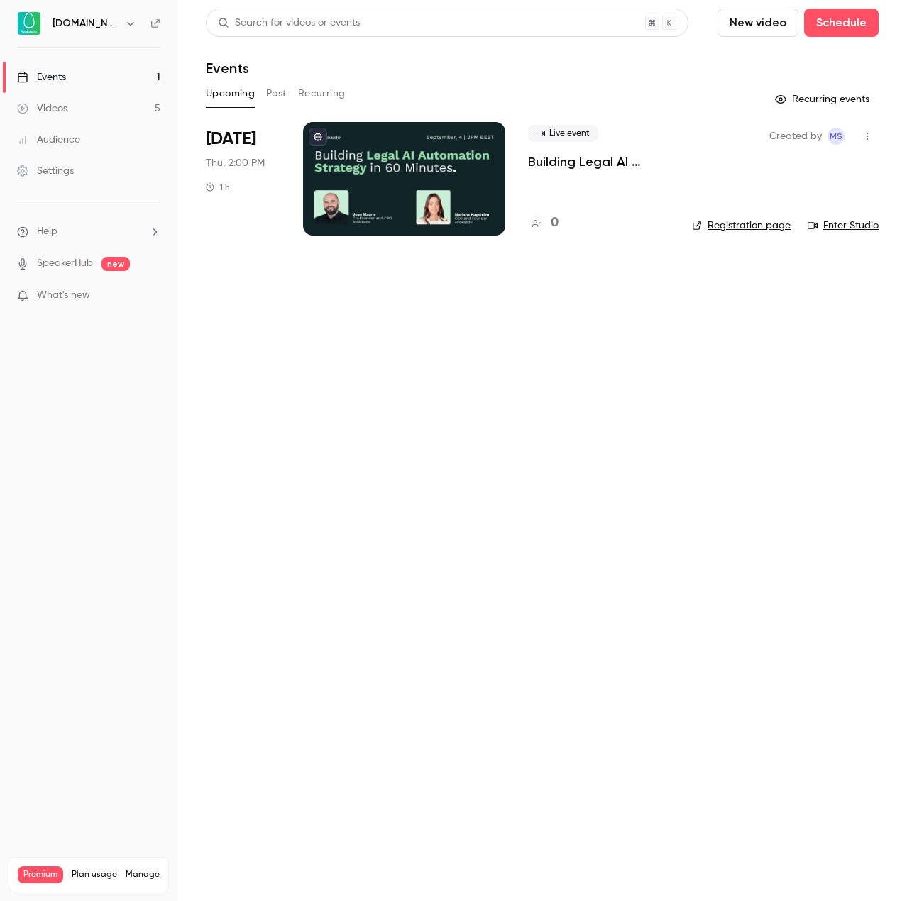
click at [280, 94] on button "Past" at bounding box center [276, 93] width 21 height 23
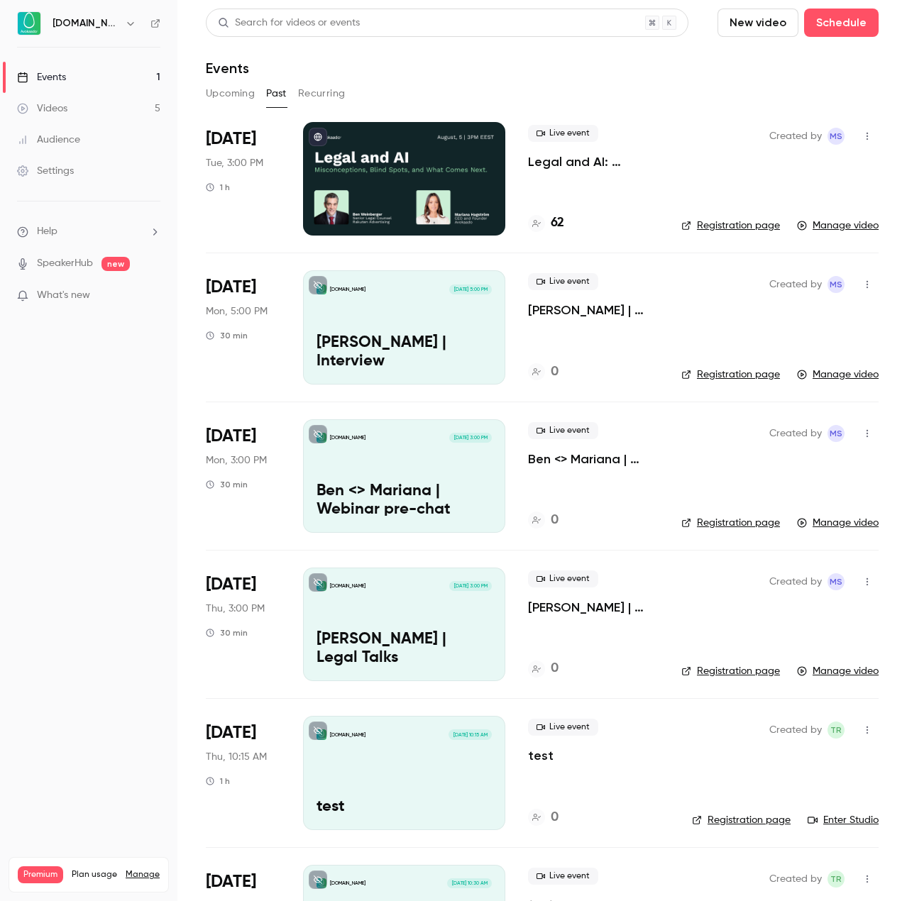
click at [572, 157] on p "Legal and AI: Misconceptions, Blind Spots, and What Comes Next" at bounding box center [593, 161] width 131 height 17
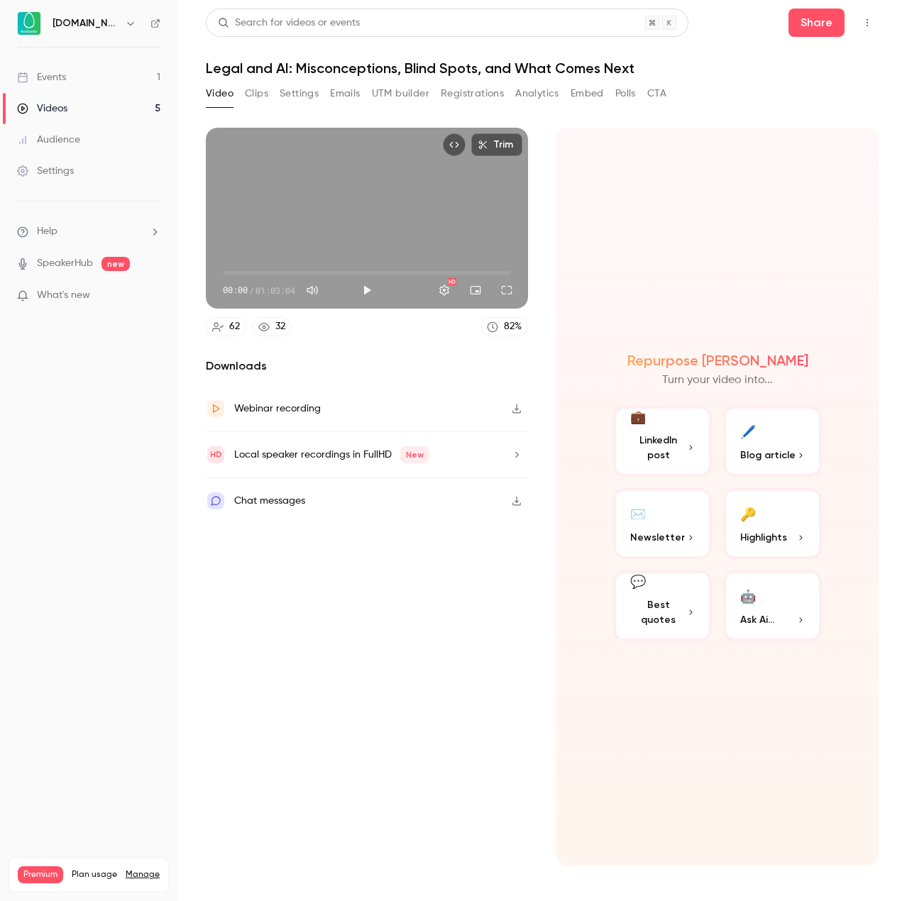
click at [98, 84] on link "Events 1" at bounding box center [88, 77] width 177 height 31
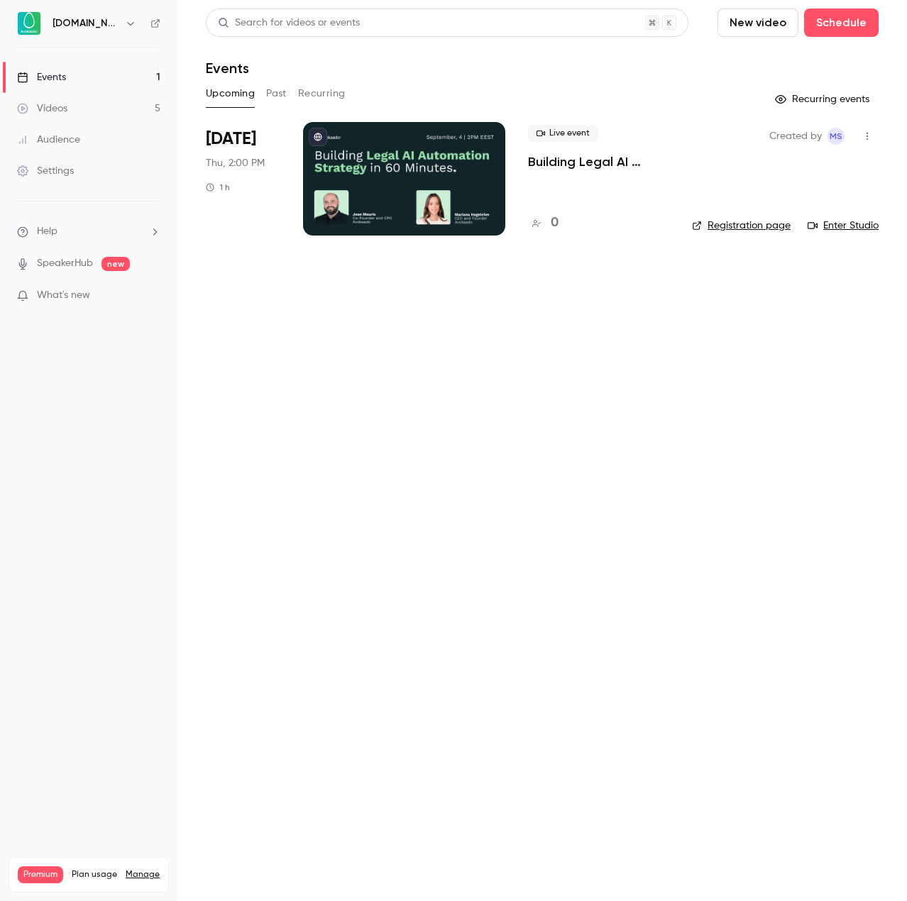
click at [561, 162] on p "Building Legal AI Automation Strategy in 60 Minutes" at bounding box center [598, 161] width 141 height 17
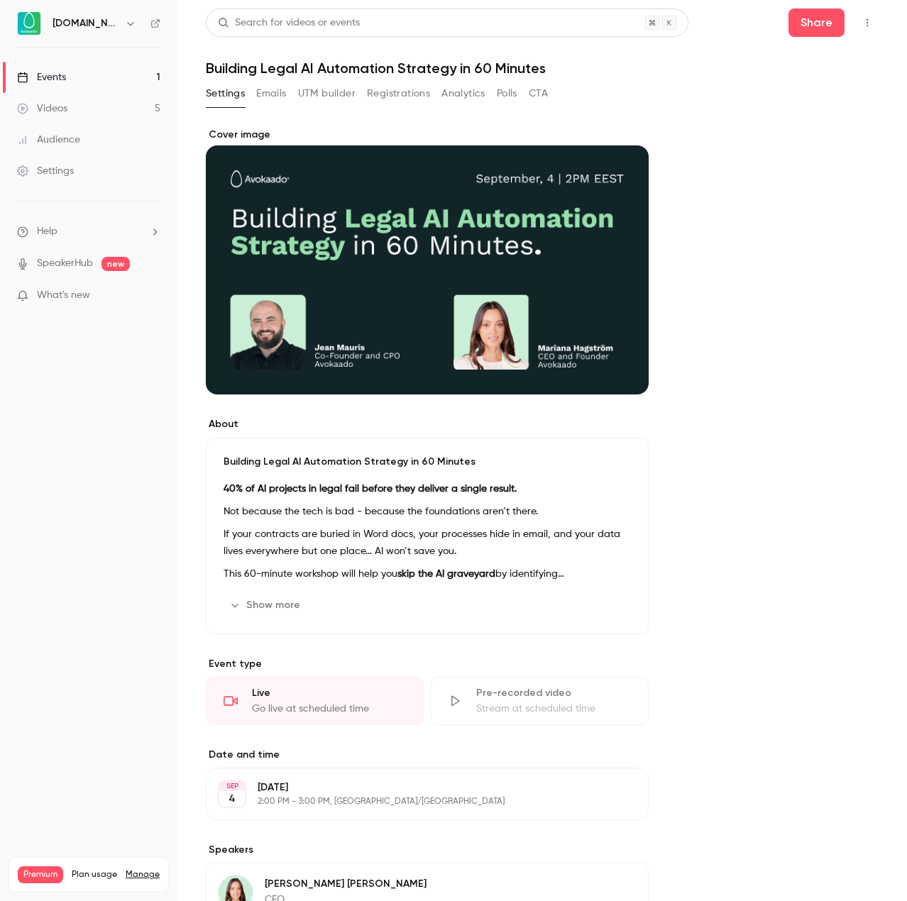
click at [345, 87] on button "UTM builder" at bounding box center [326, 93] width 57 height 23
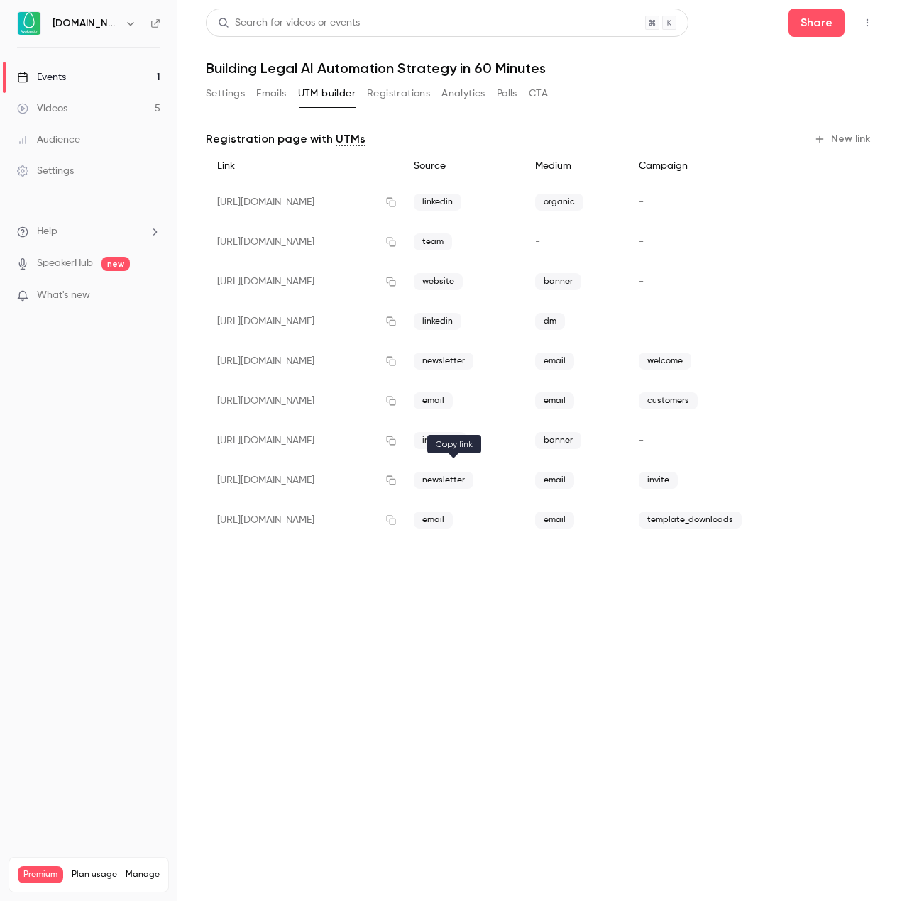
click at [402, 485] on button "button" at bounding box center [391, 480] width 23 height 23
click at [684, 69] on h1 "Building Legal AI Automation Strategy in 60 Minutes" at bounding box center [542, 68] width 673 height 17
click at [397, 482] on icon "button" at bounding box center [390, 480] width 11 height 10
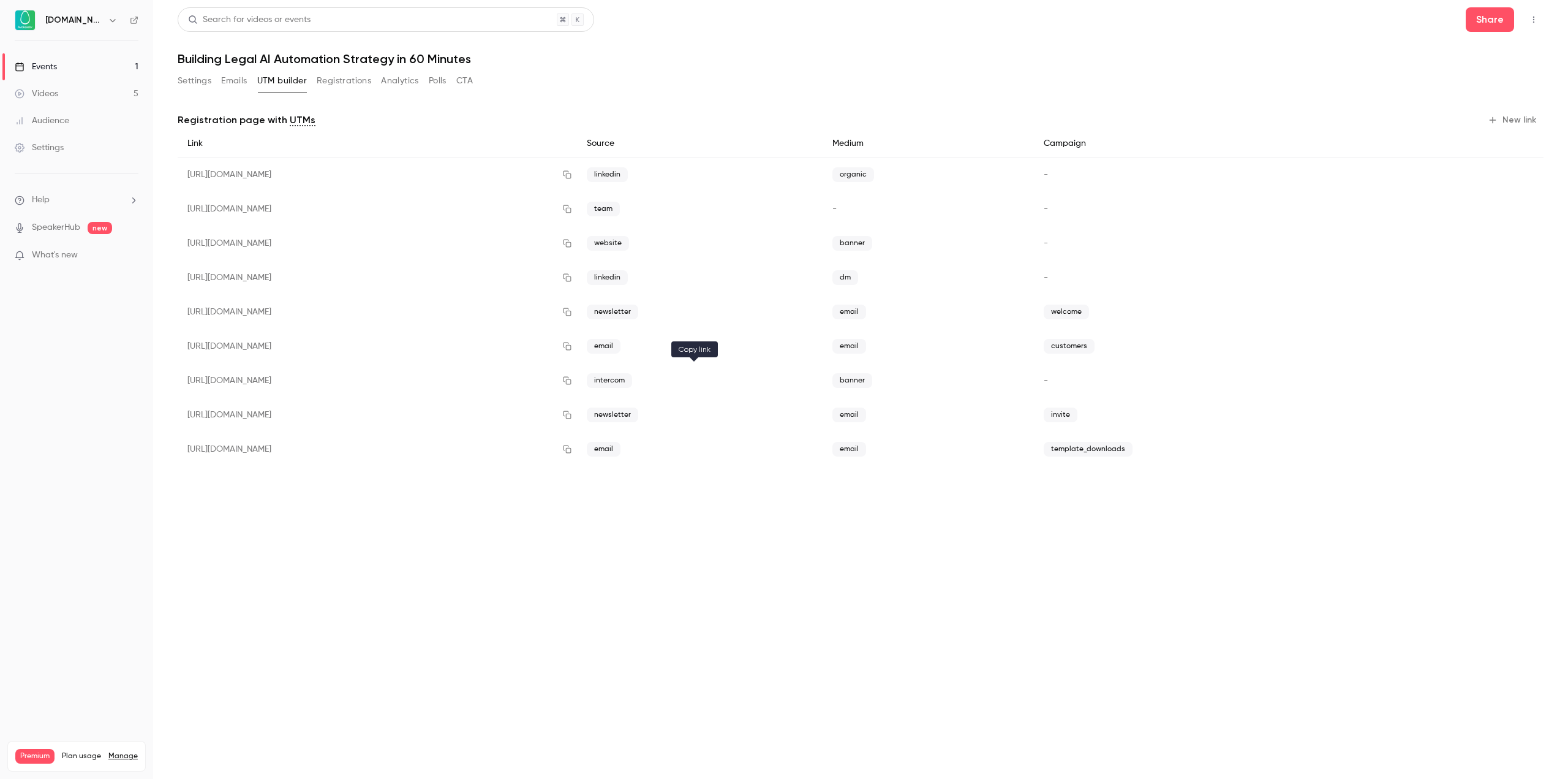
click at [572, 382] on icon "button" at bounding box center [566, 381] width 9 height 9
click at [75, 104] on link "Videos 5" at bounding box center [76, 93] width 153 height 27
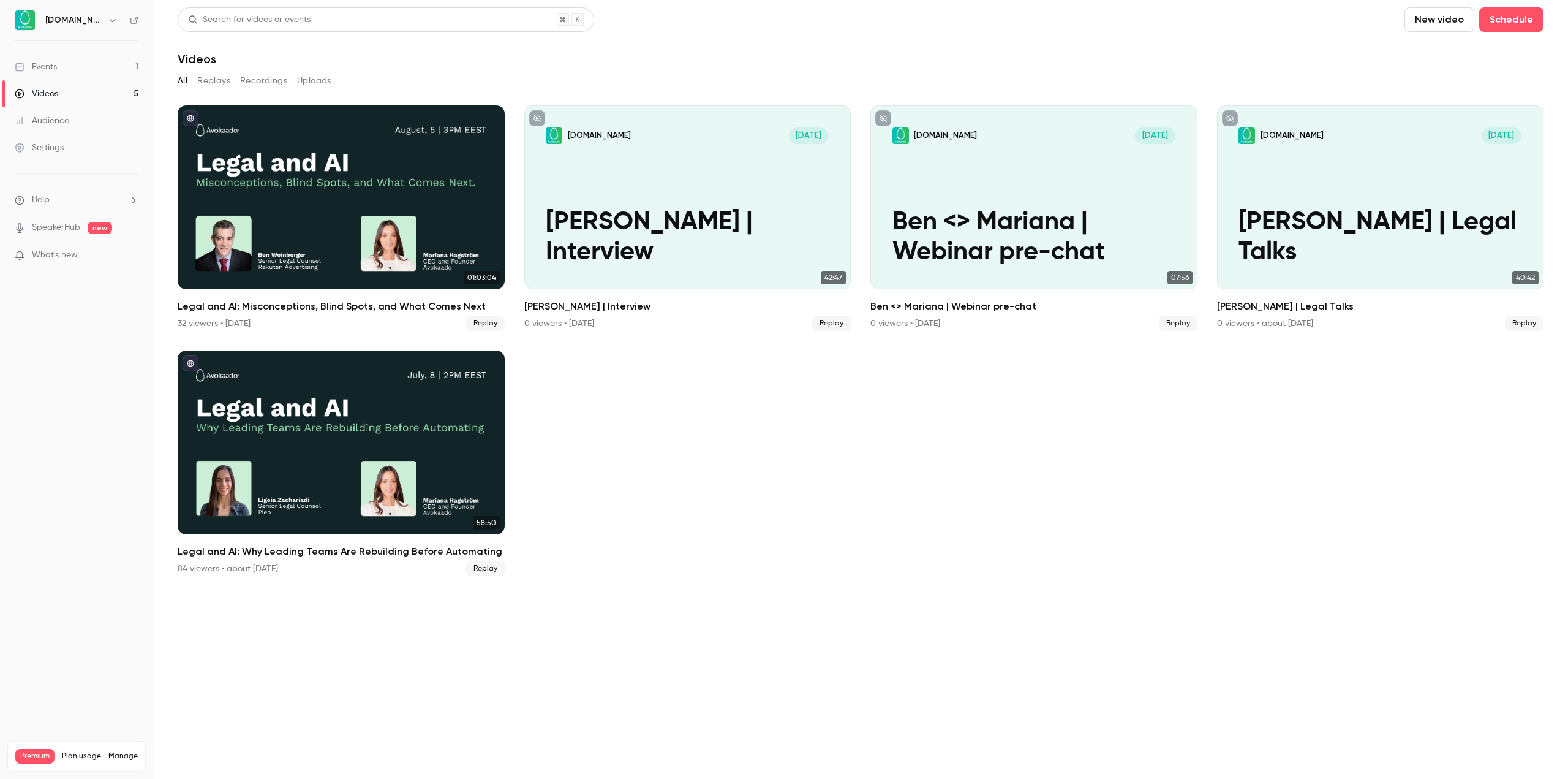
click at [68, 119] on div "Audience" at bounding box center [41, 121] width 54 height 12
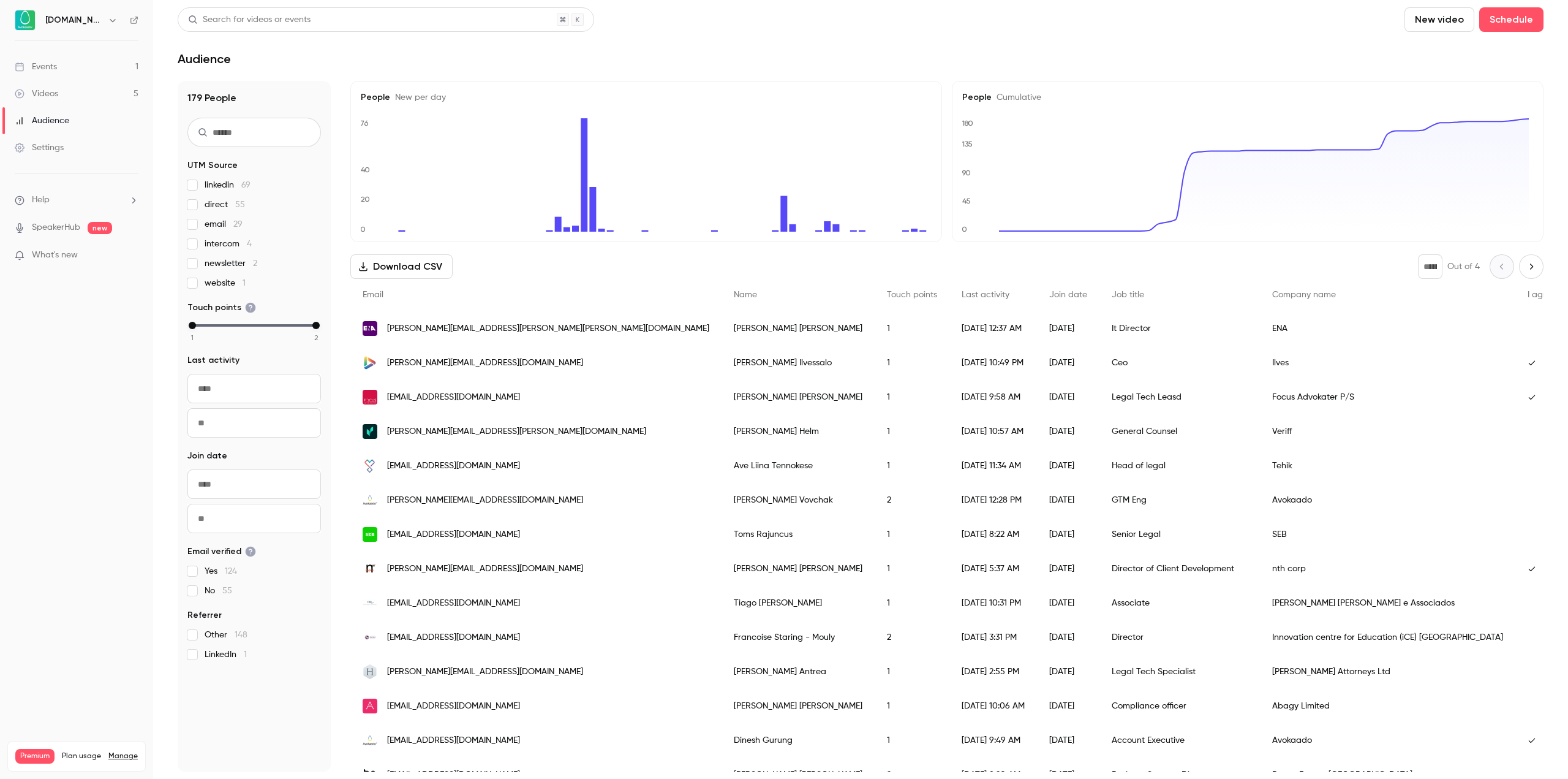
click at [300, 140] on input "text" at bounding box center [254, 132] width 134 height 29
type input "********"
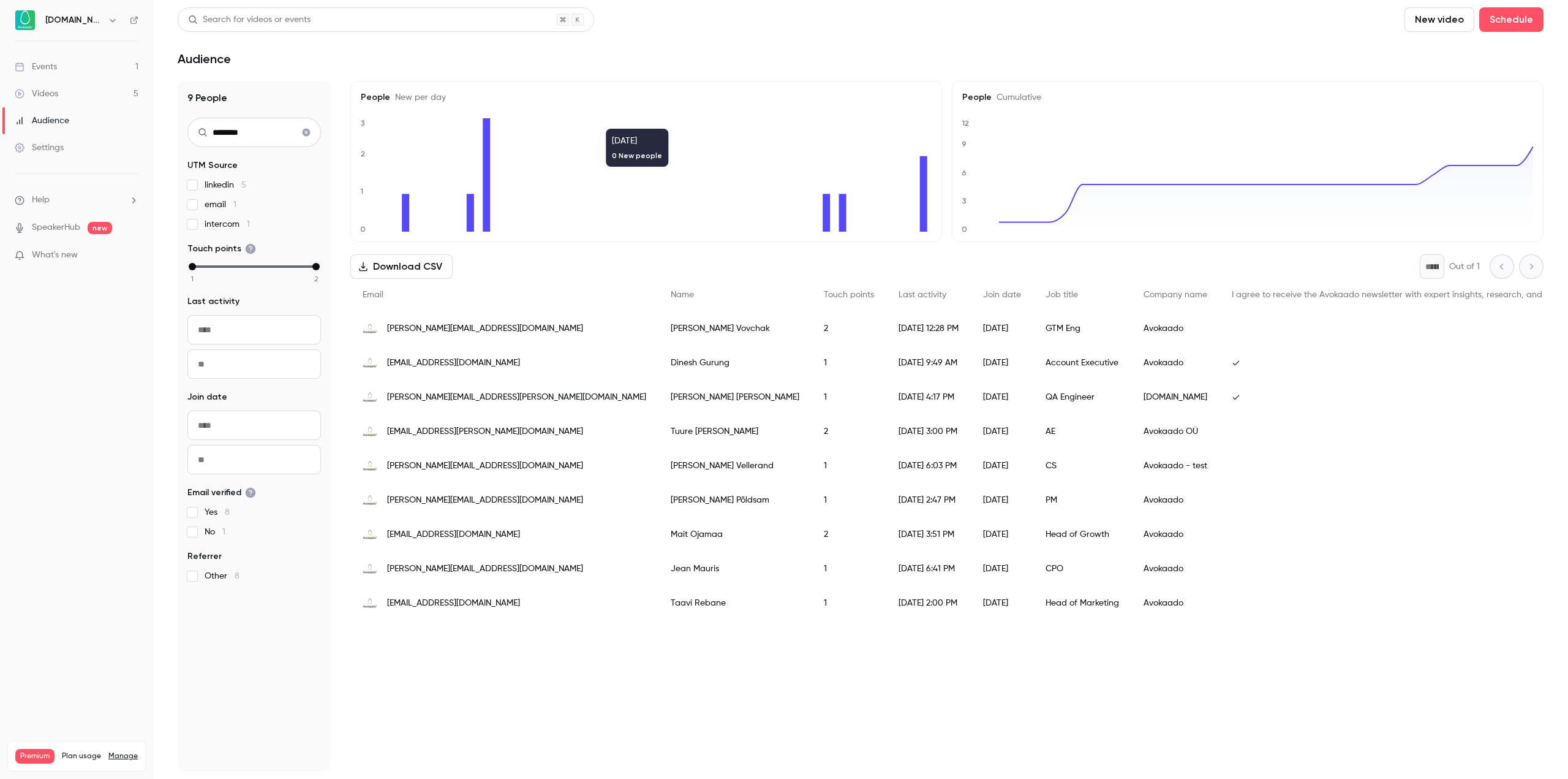
click at [310, 132] on icon "Clear search" at bounding box center [306, 132] width 8 height 8
